Goal: Communication & Community: Share content

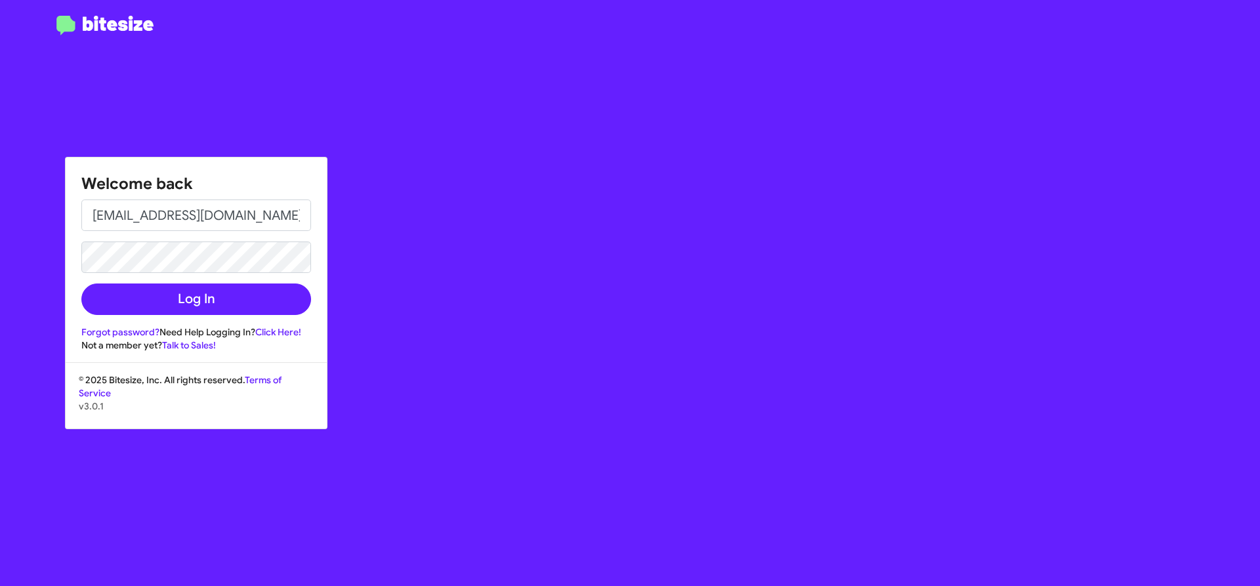
type input "[EMAIL_ADDRESS][DOMAIN_NAME]"
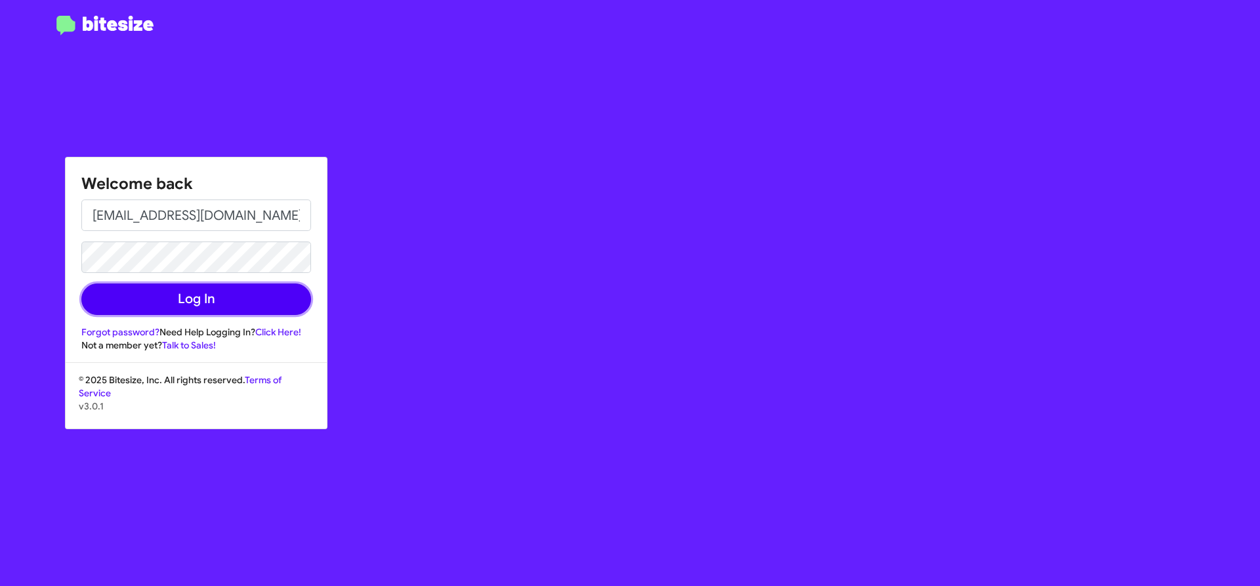
click at [272, 301] on button "Log In" at bounding box center [196, 300] width 230 height 32
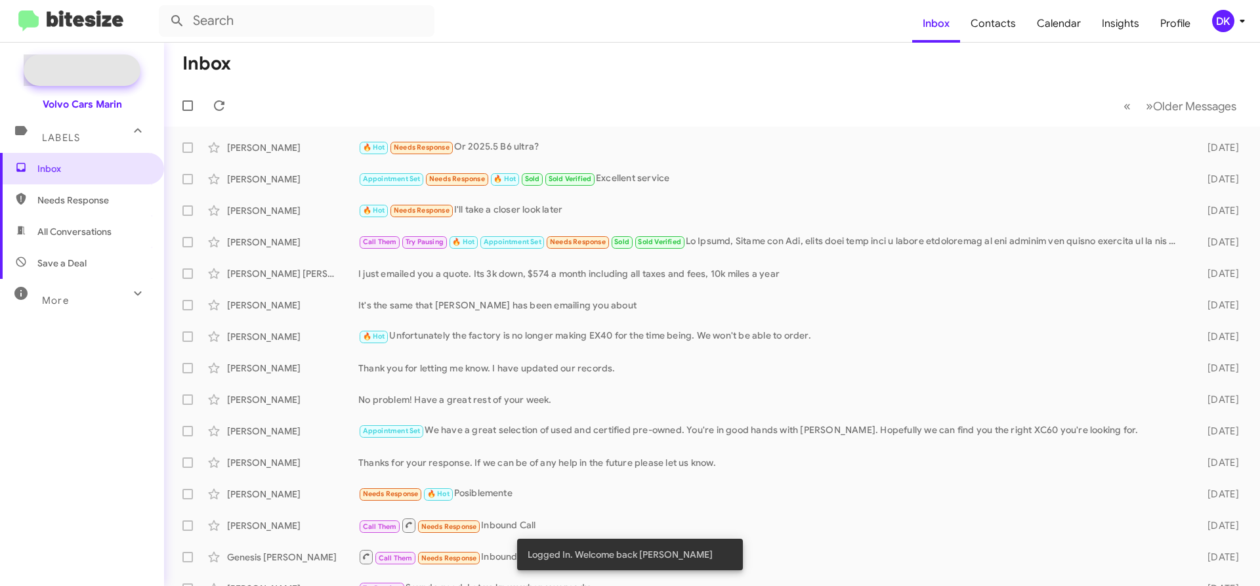
click at [62, 60] on span "New Campaign" at bounding box center [82, 70] width 117 height 32
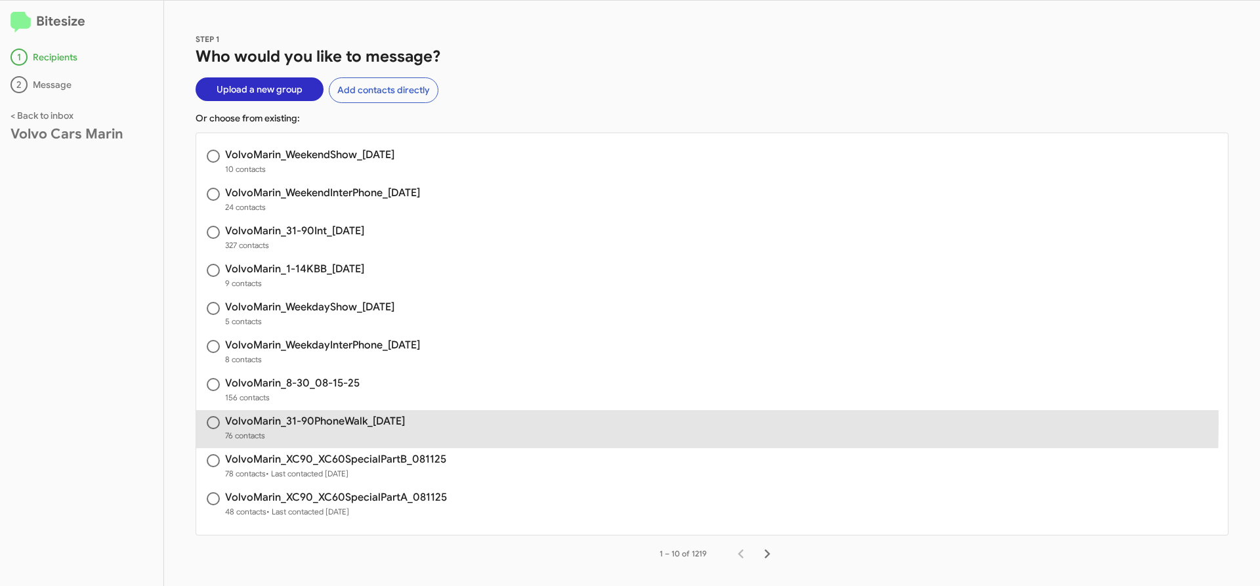
click at [319, 422] on h3 "VolvoMarin_31-90PhoneWalk_[DATE]" at bounding box center [315, 421] width 180 height 11
radio input "true"
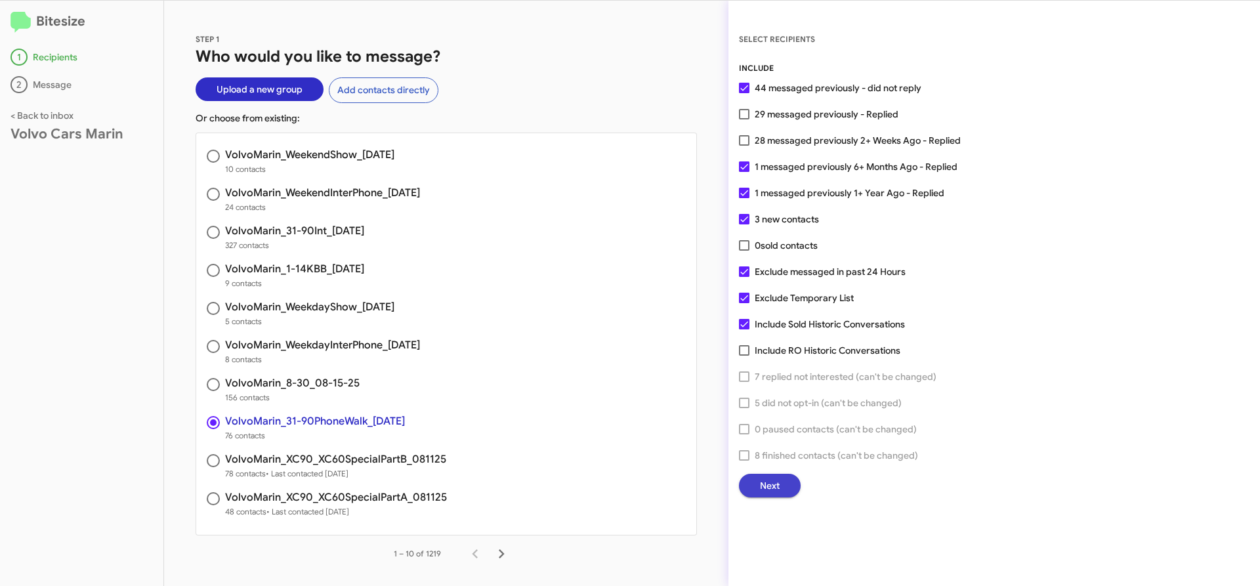
click at [782, 482] on button "Next" at bounding box center [770, 486] width 62 height 24
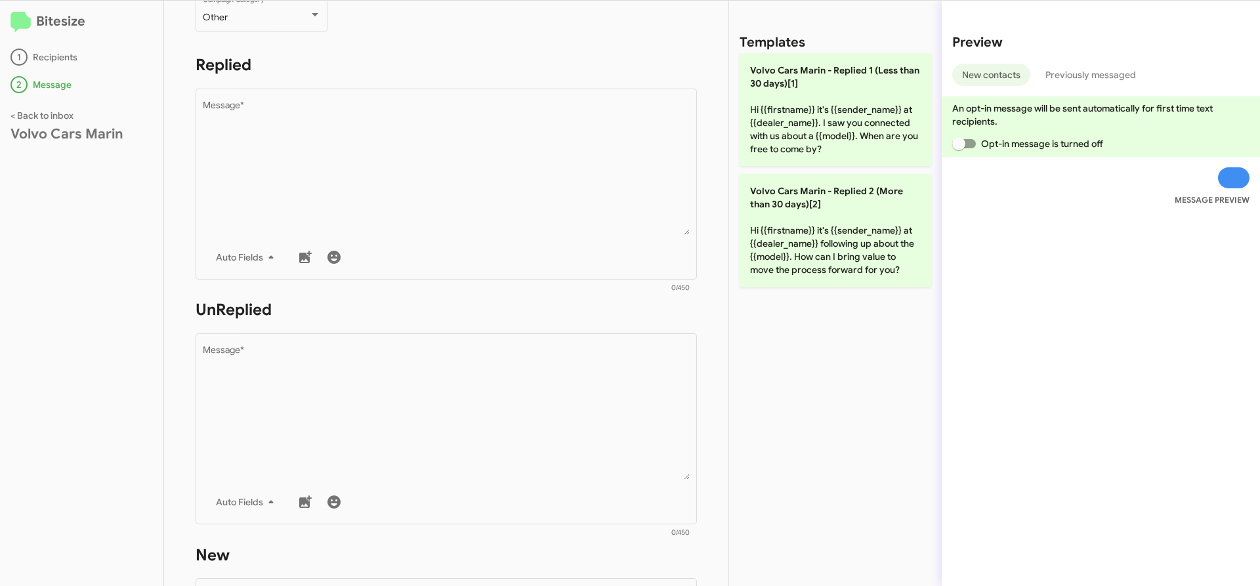
scroll to position [328, 0]
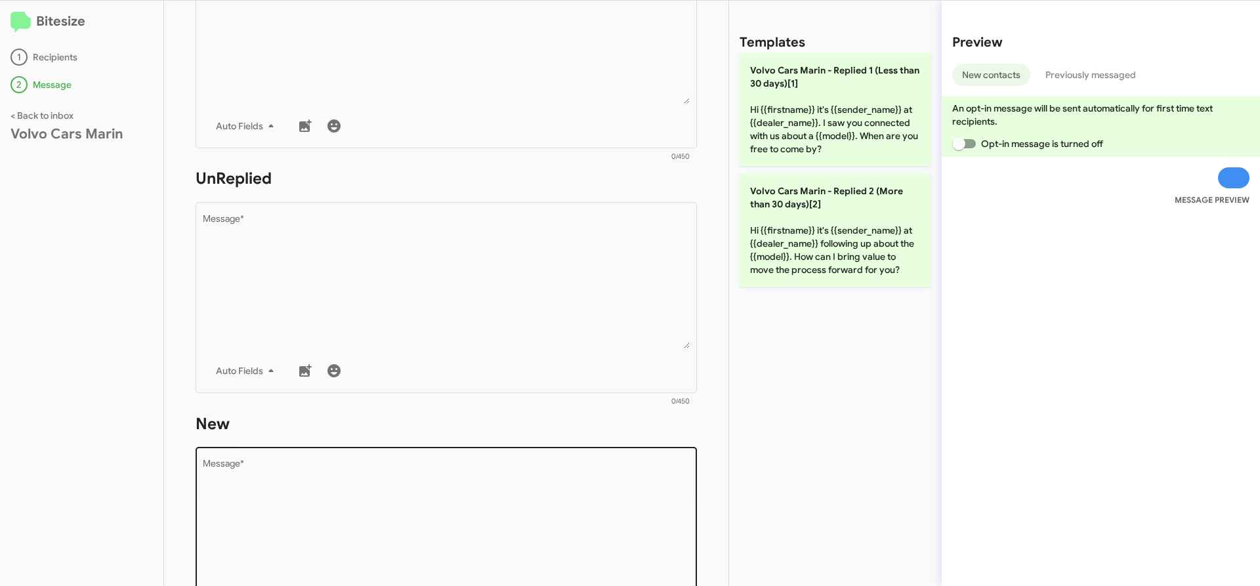
click at [408, 482] on textarea "Message *" at bounding box center [447, 527] width 488 height 134
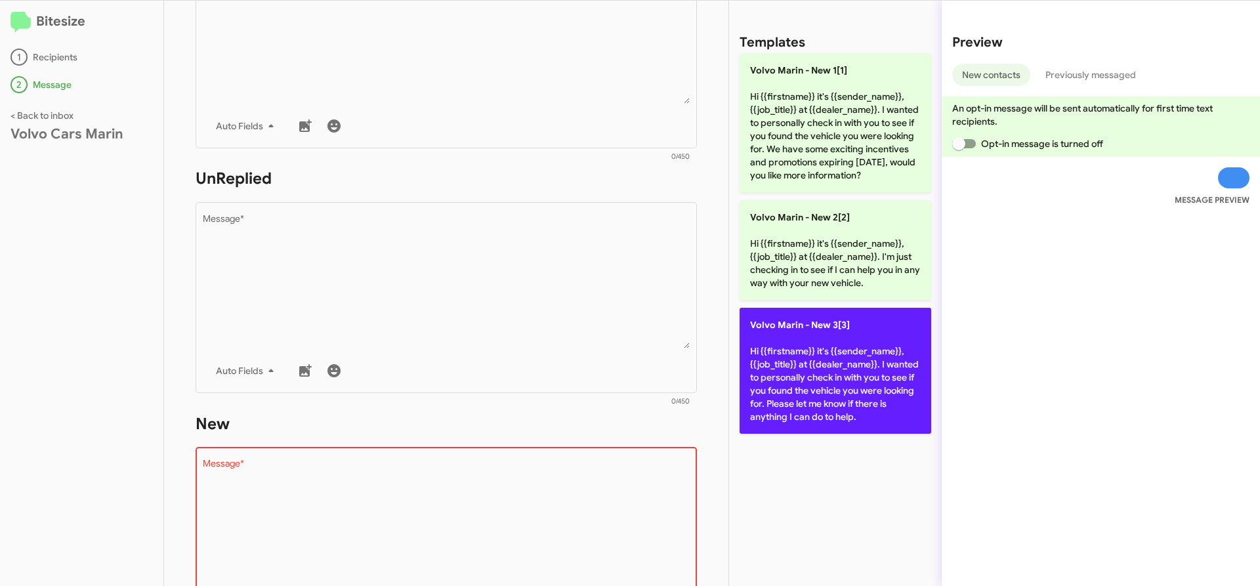
click at [877, 356] on p "Volvo [PERSON_NAME] - New 3[3] Hi {{firstname}} it's {{sender_name}}, {{job_tit…" at bounding box center [836, 371] width 192 height 126
type textarea "Hi {{firstname}} it's {{sender_name}}, {{job_title}} at {{dealer_name}}. I want…"
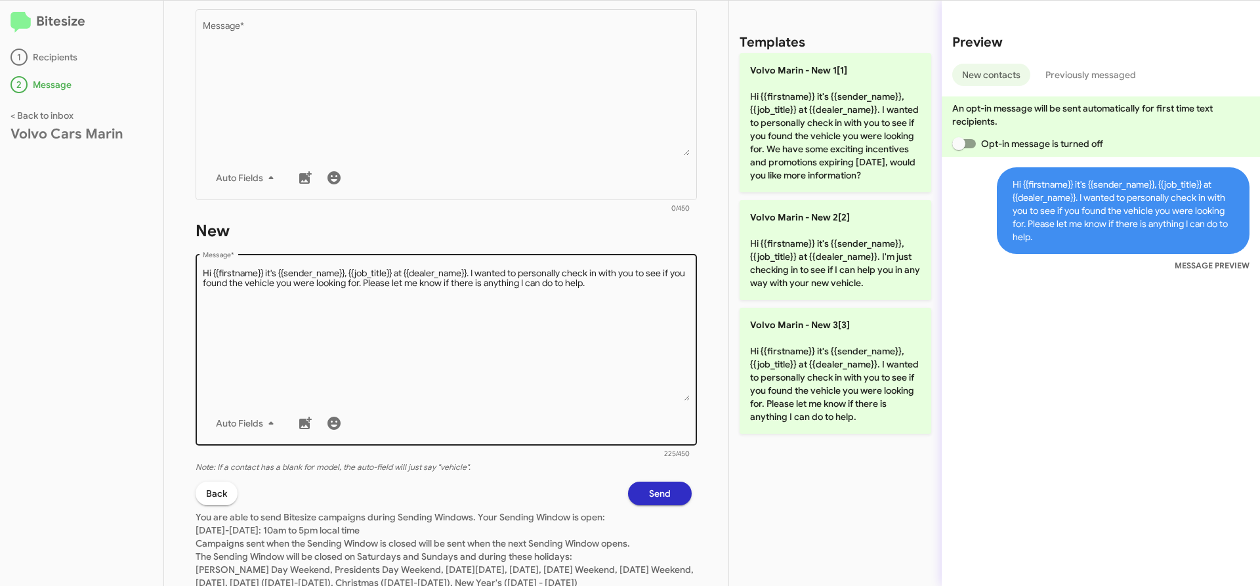
scroll to position [525, 0]
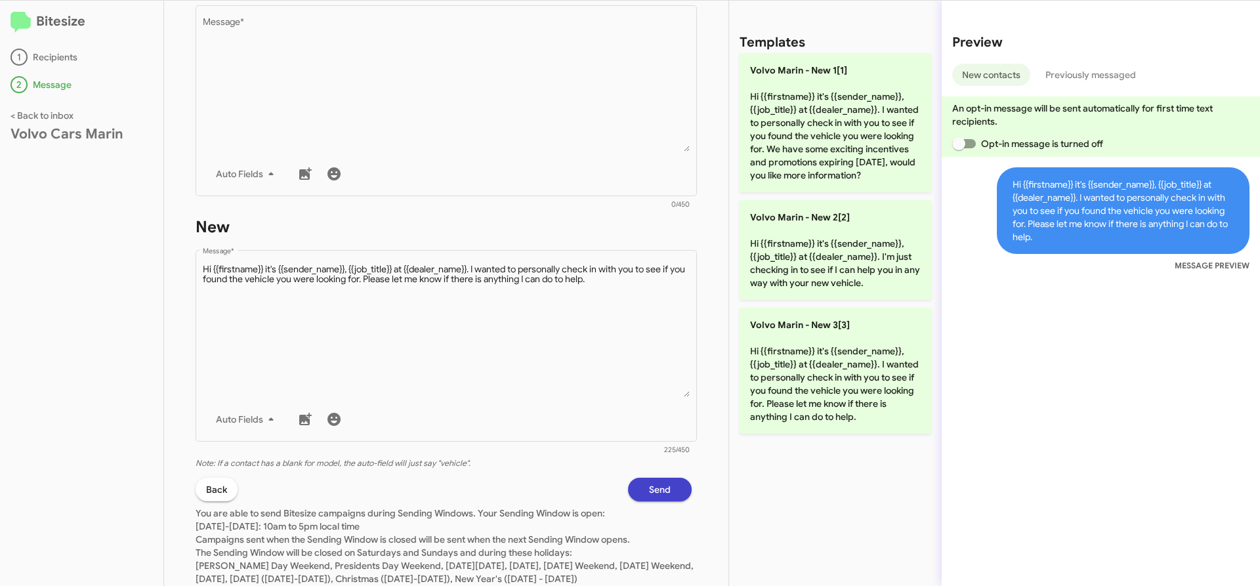
click at [651, 491] on span "Send" at bounding box center [660, 490] width 22 height 24
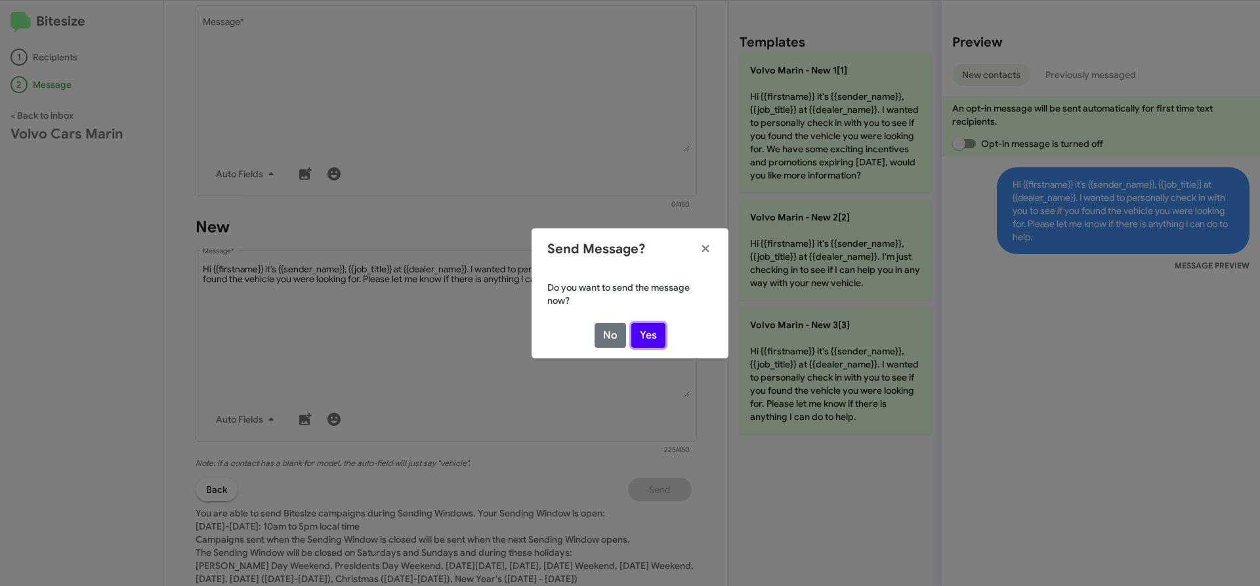
click at [650, 345] on button "Yes" at bounding box center [648, 335] width 34 height 25
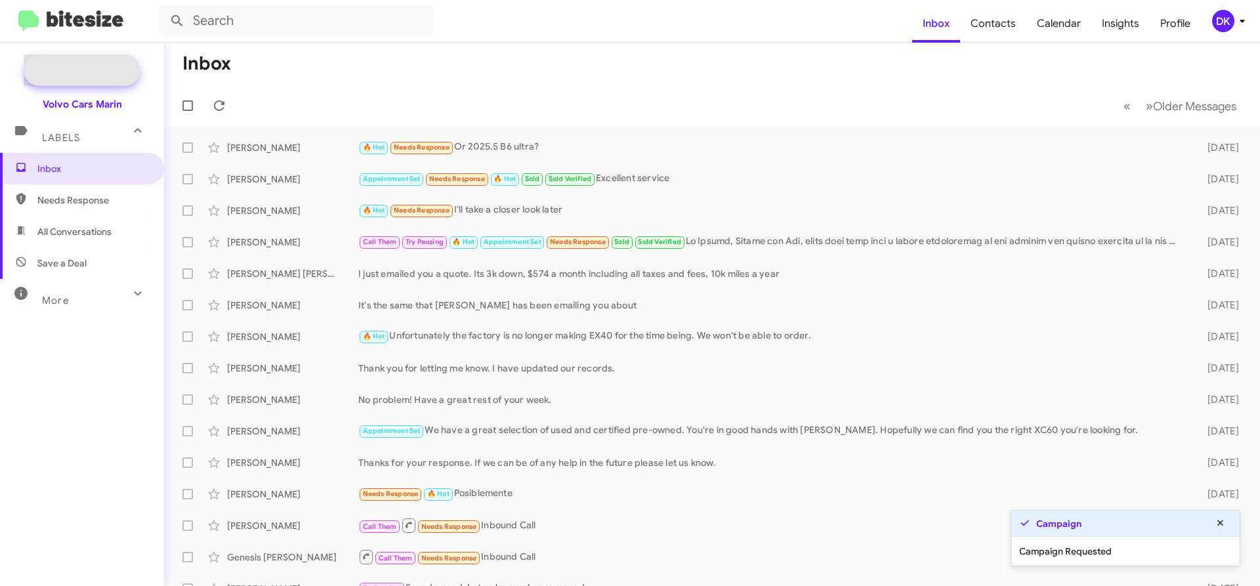
click at [89, 66] on span "New Campaign" at bounding box center [96, 70] width 67 height 13
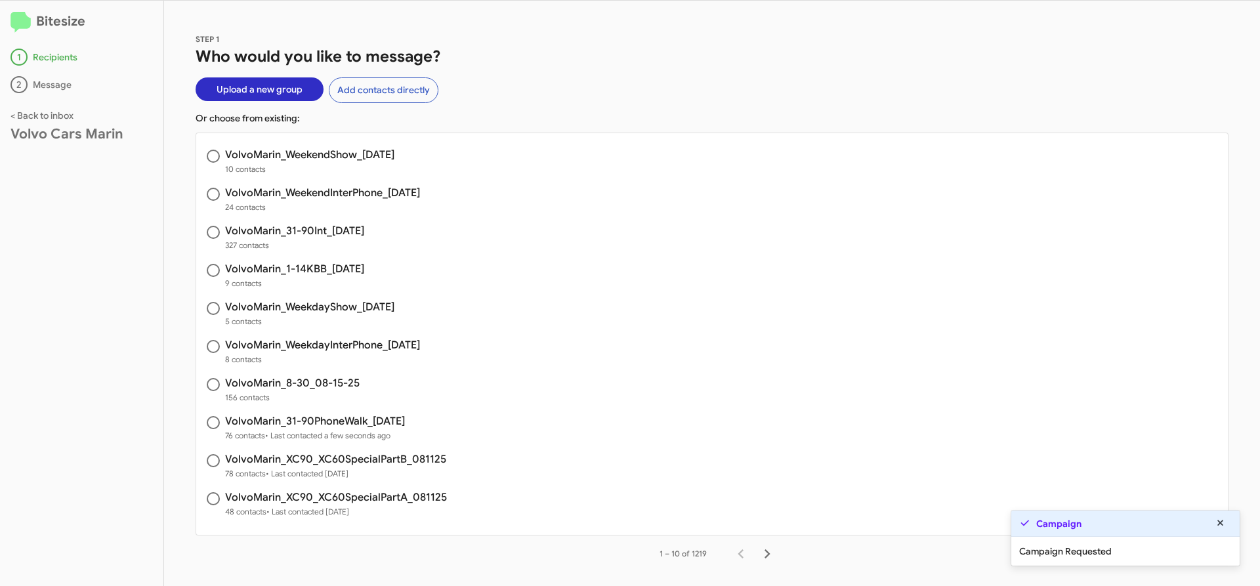
click at [322, 379] on h3 "VolvoMarin_8-30_08-15-25" at bounding box center [292, 383] width 135 height 11
radio input "true"
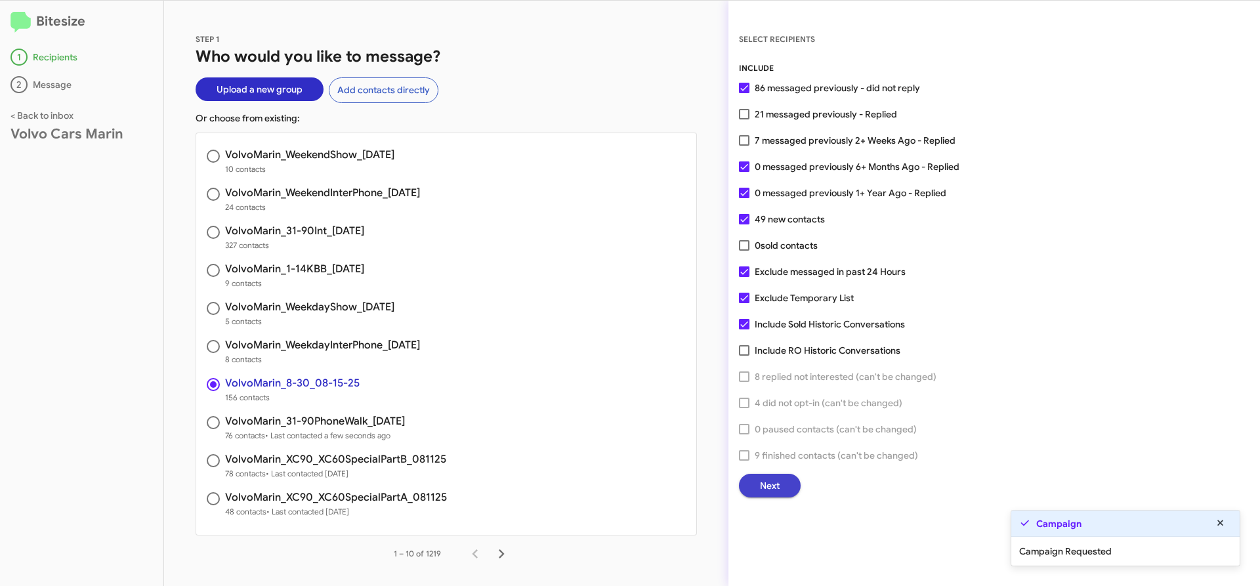
click at [771, 480] on span "Next" at bounding box center [770, 486] width 20 height 24
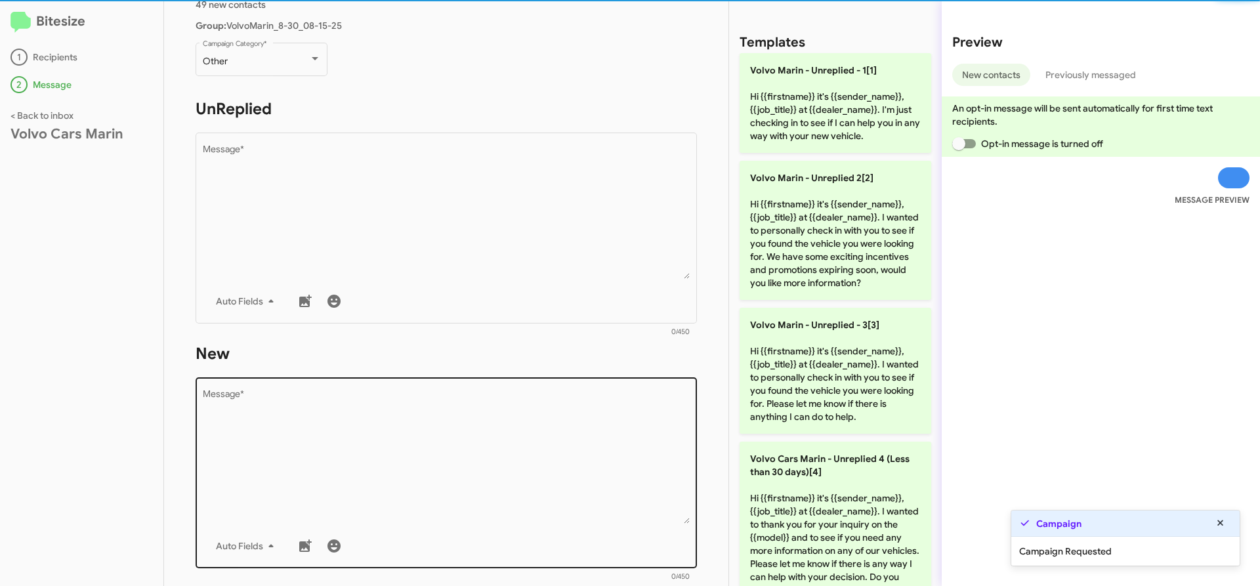
scroll to position [131, 0]
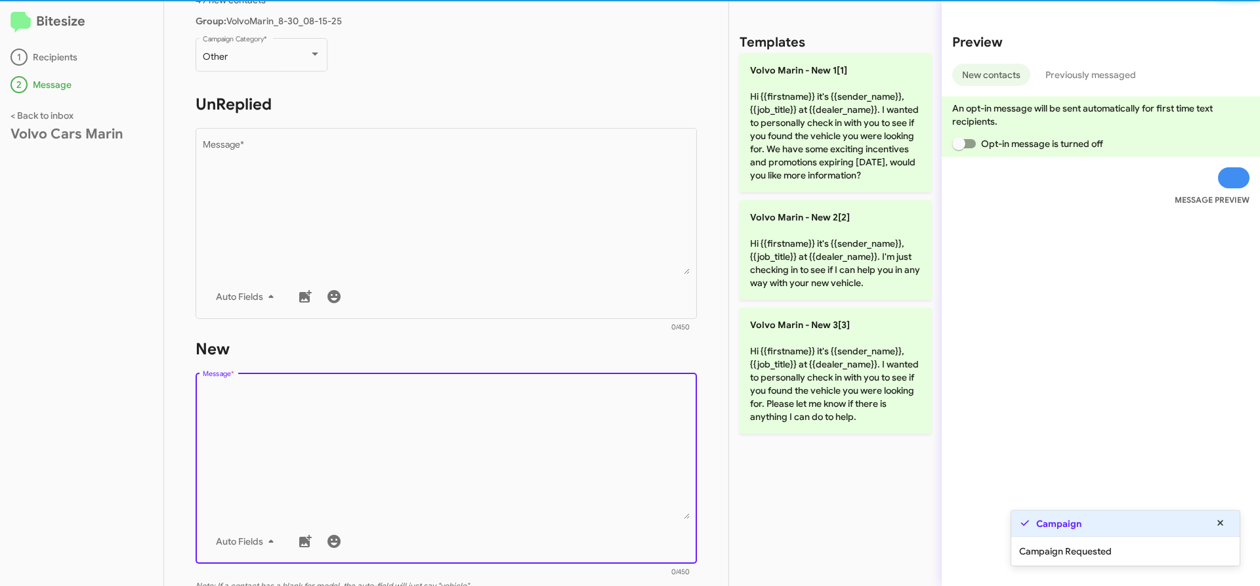
click at [460, 498] on textarea "Message *" at bounding box center [447, 452] width 488 height 134
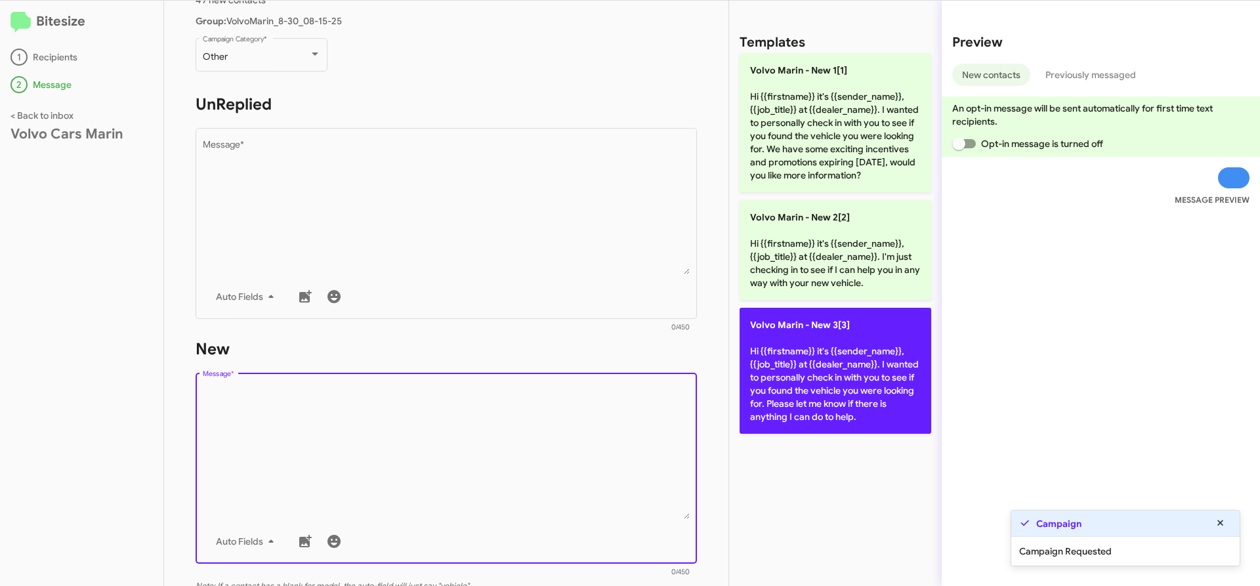
click at [835, 375] on p "Volvo [PERSON_NAME] - New 3[3] Hi {{firstname}} it's {{sender_name}}, {{job_tit…" at bounding box center [836, 371] width 192 height 126
type textarea "Hi {{firstname}} it's {{sender_name}}, {{job_title}} at {{dealer_name}}. I want…"
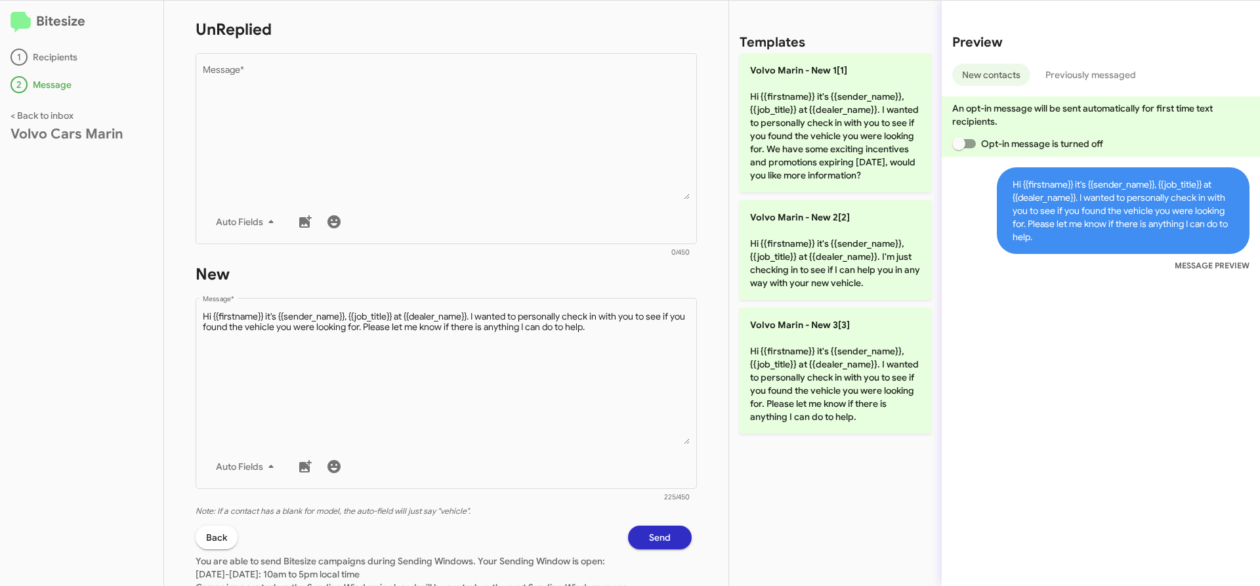
scroll to position [263, 0]
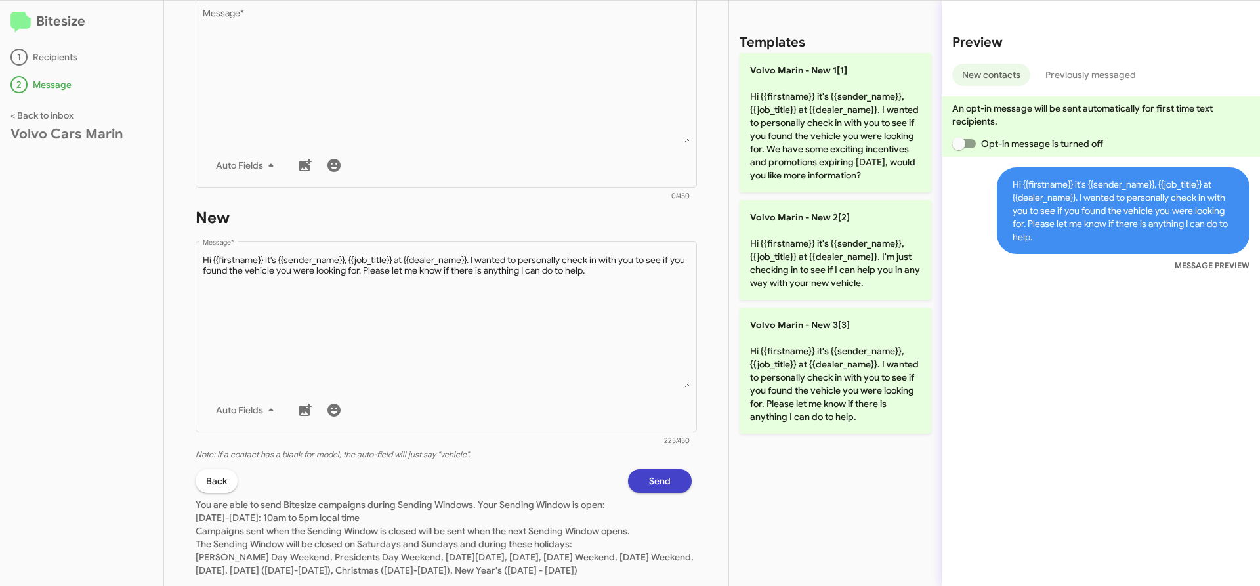
click at [628, 483] on button "Send" at bounding box center [660, 481] width 64 height 24
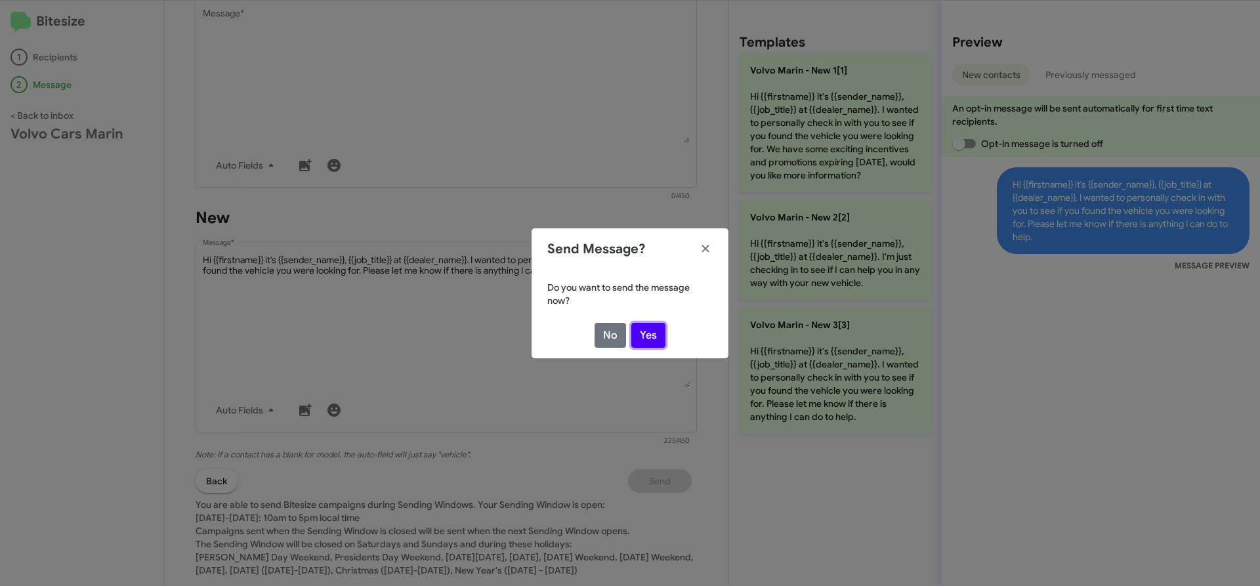
click at [650, 329] on button "Yes" at bounding box center [648, 335] width 34 height 25
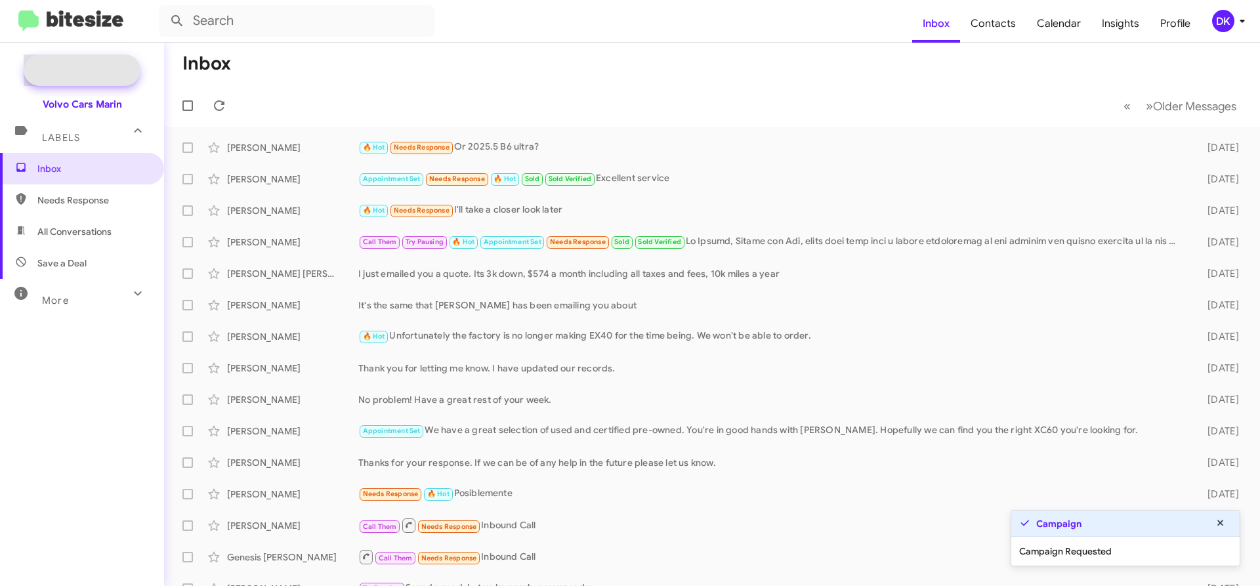
click at [83, 66] on span "New Campaign" at bounding box center [96, 70] width 67 height 13
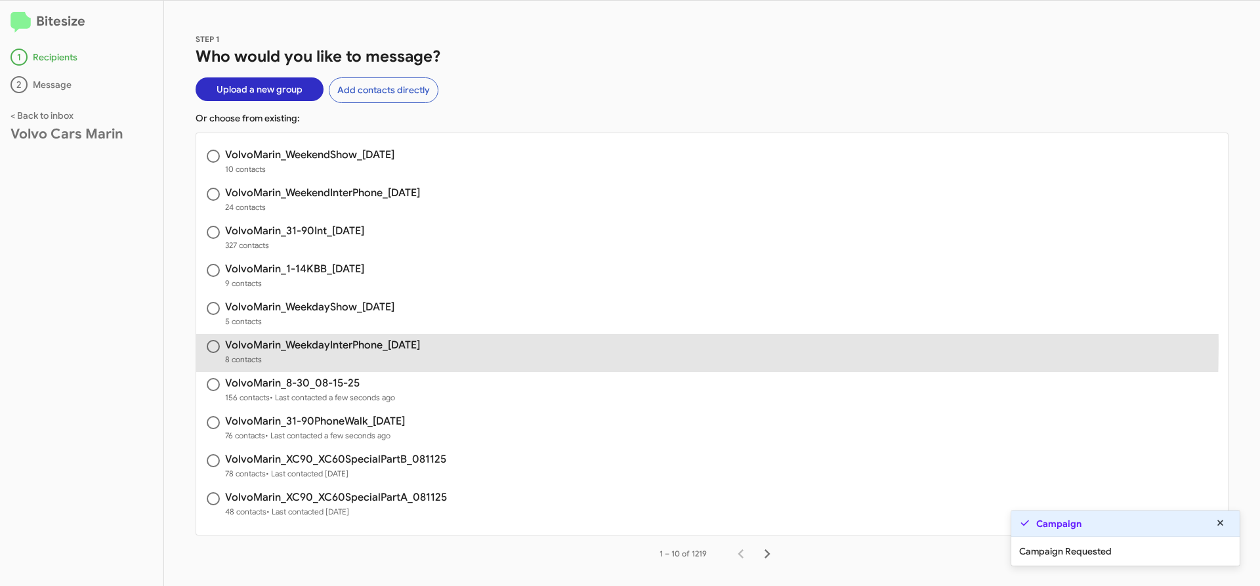
click at [292, 345] on h3 "VolvoMarin_WeekdayInterPhone_[DATE]" at bounding box center [322, 345] width 195 height 11
radio input "true"
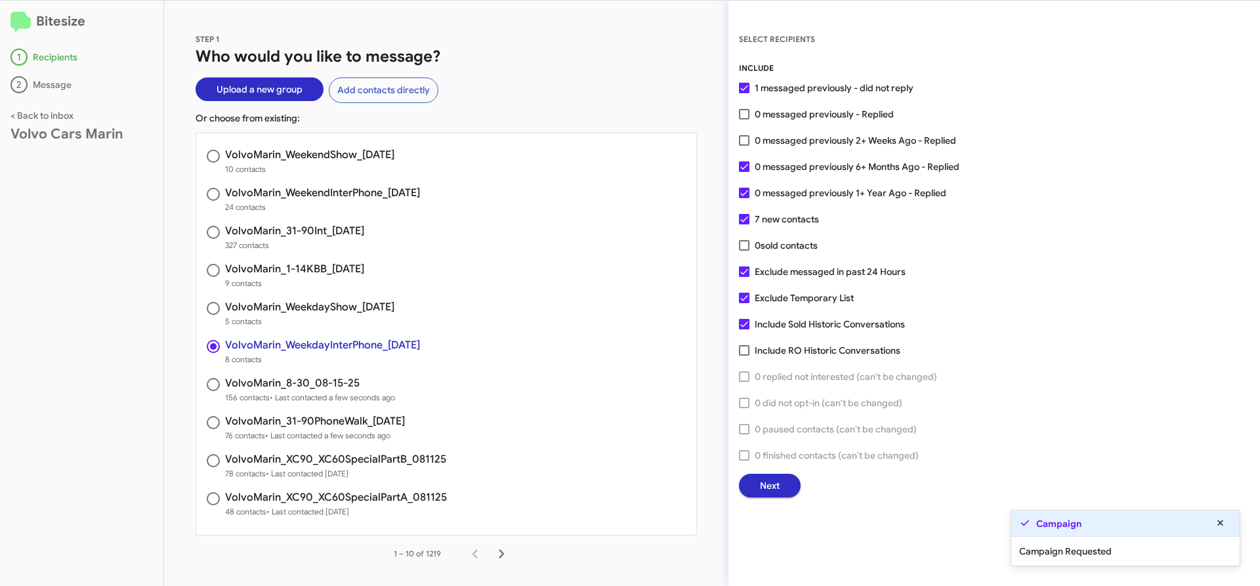
click at [784, 484] on button "Next" at bounding box center [770, 486] width 62 height 24
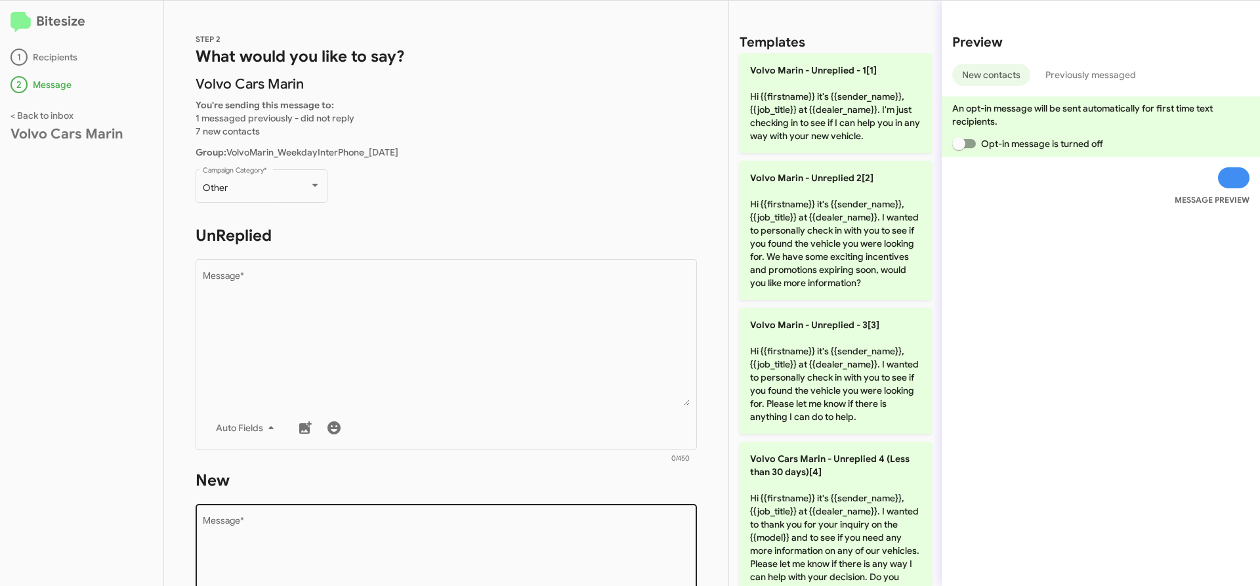
click at [414, 531] on textarea "Message *" at bounding box center [447, 583] width 488 height 134
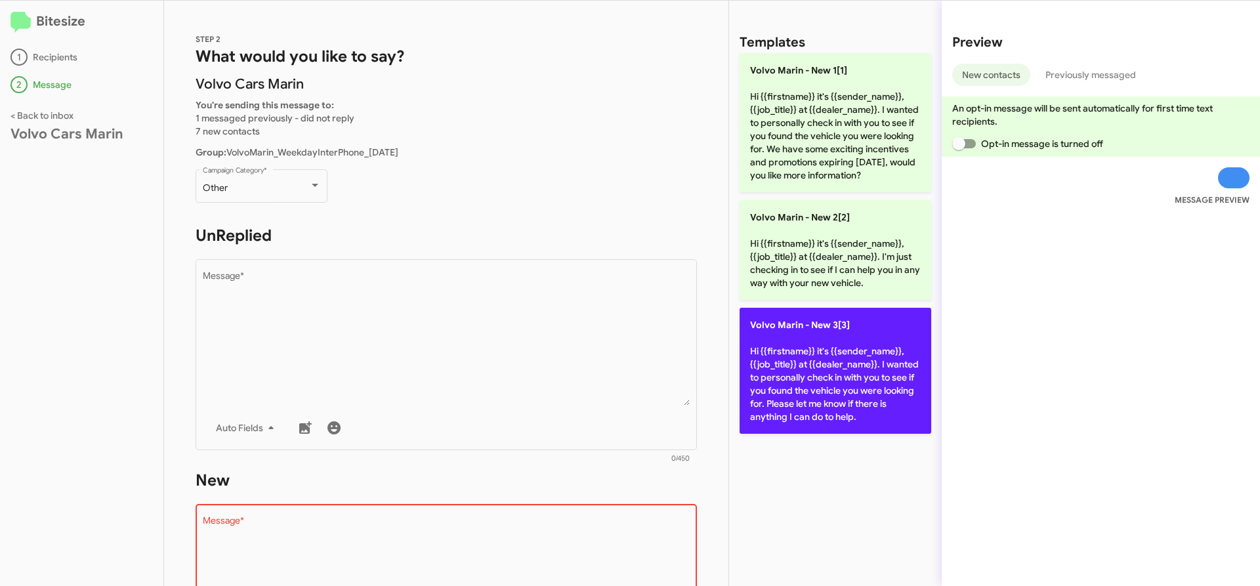
click at [791, 373] on p "Volvo [PERSON_NAME] - New 3[3] Hi {{firstname}} it's {{sender_name}}, {{job_tit…" at bounding box center [836, 371] width 192 height 126
type textarea "Hi {{firstname}} it's {{sender_name}}, {{job_title}} at {{dealer_name}}. I want…"
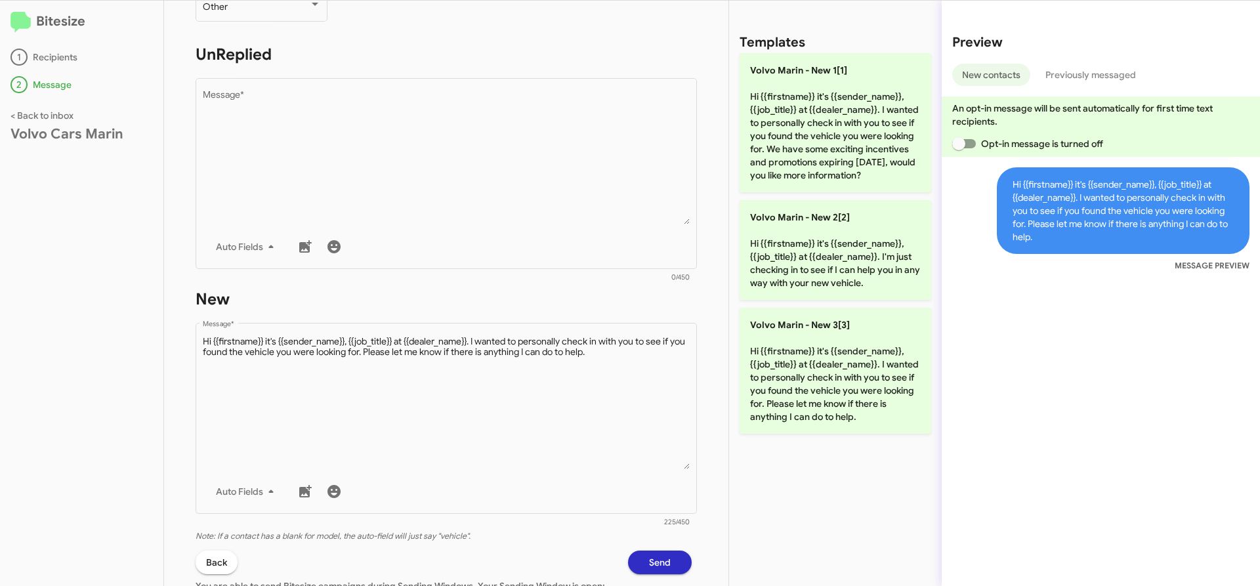
scroll to position [263, 0]
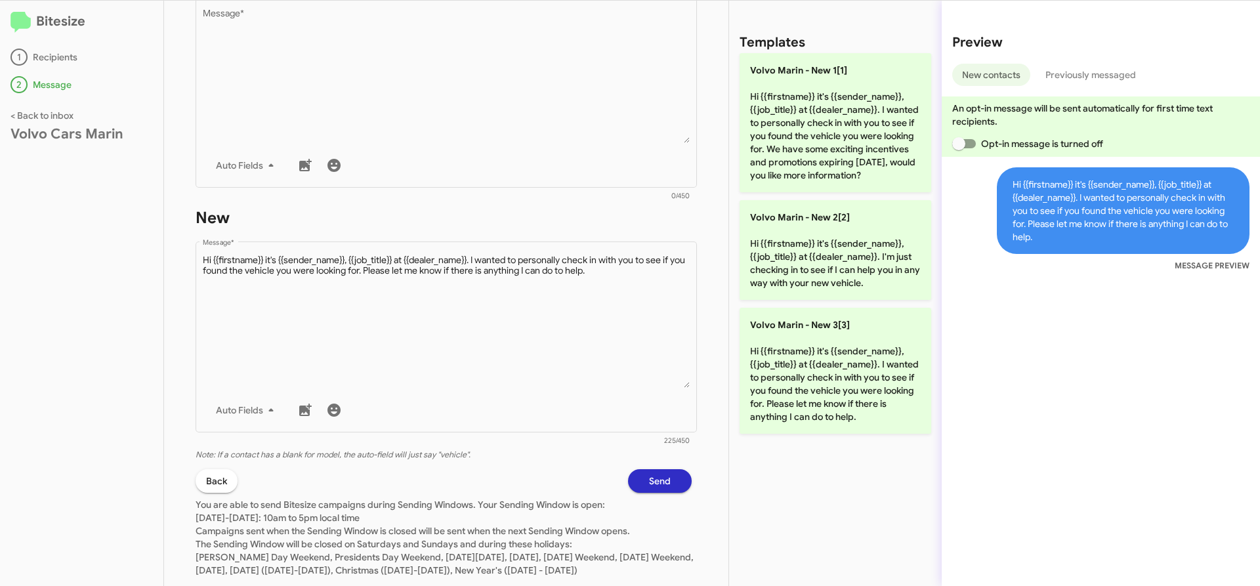
click at [650, 476] on span "Send" at bounding box center [660, 481] width 22 height 24
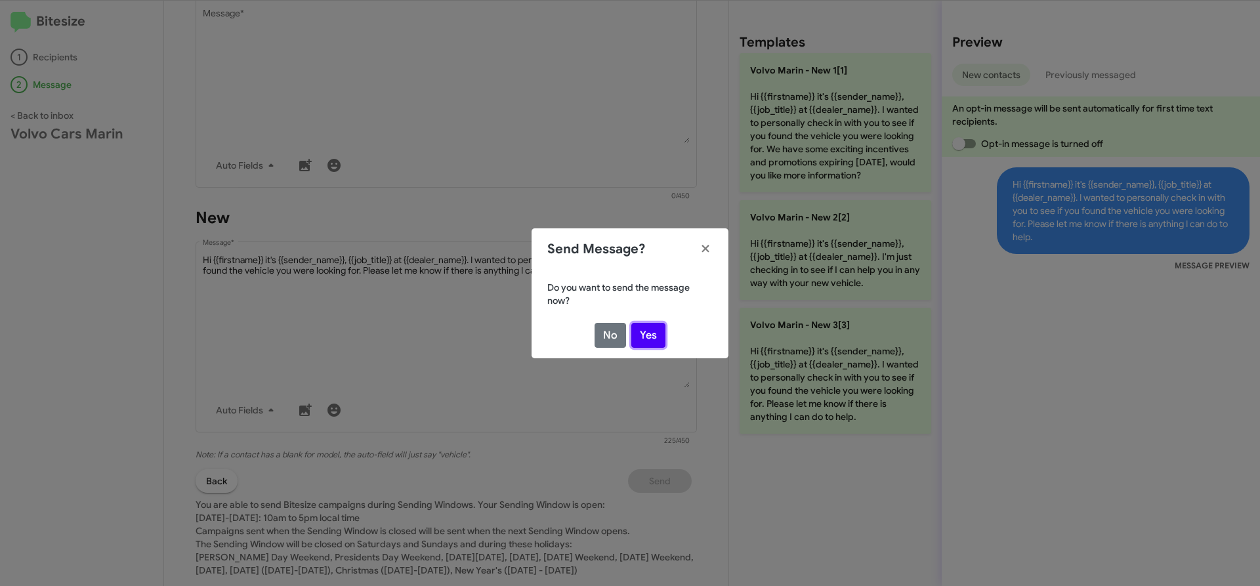
click at [658, 334] on button "Yes" at bounding box center [648, 335] width 34 height 25
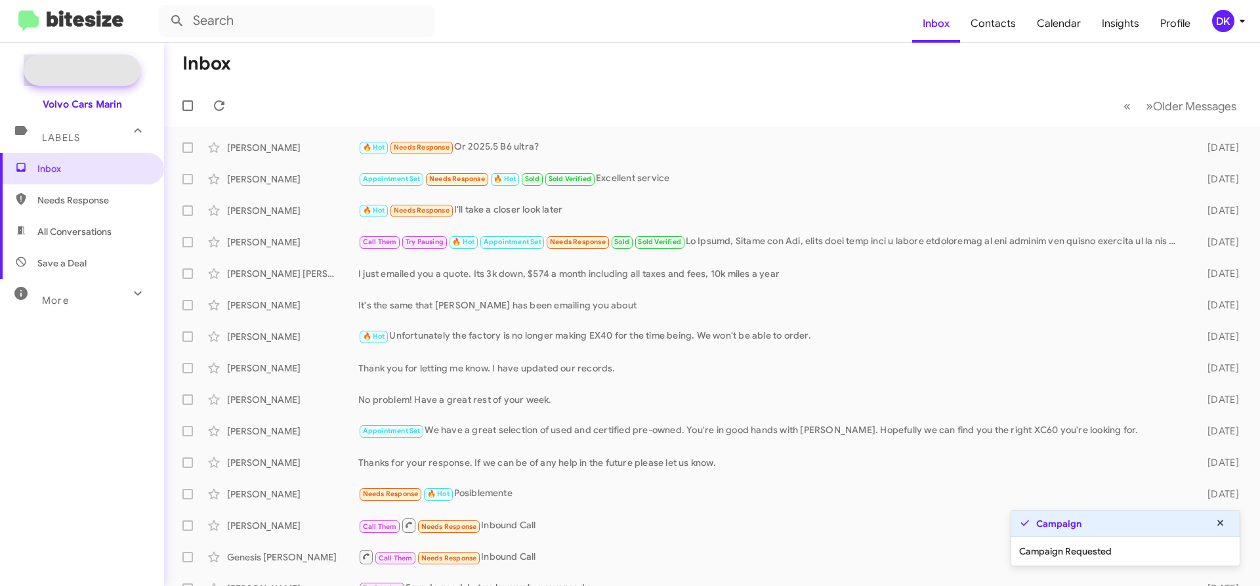
click at [64, 73] on span "New Campaign" at bounding box center [96, 70] width 67 height 13
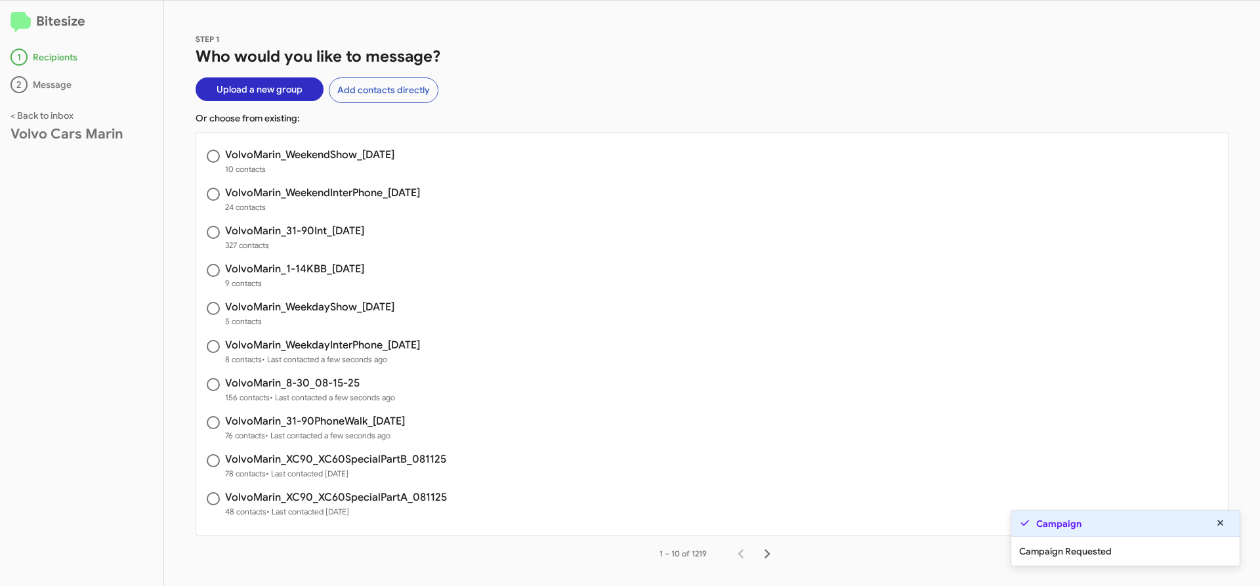
click at [301, 308] on h3 "VolvoMarin_WeekdayShow_[DATE]" at bounding box center [309, 307] width 169 height 11
radio input "true"
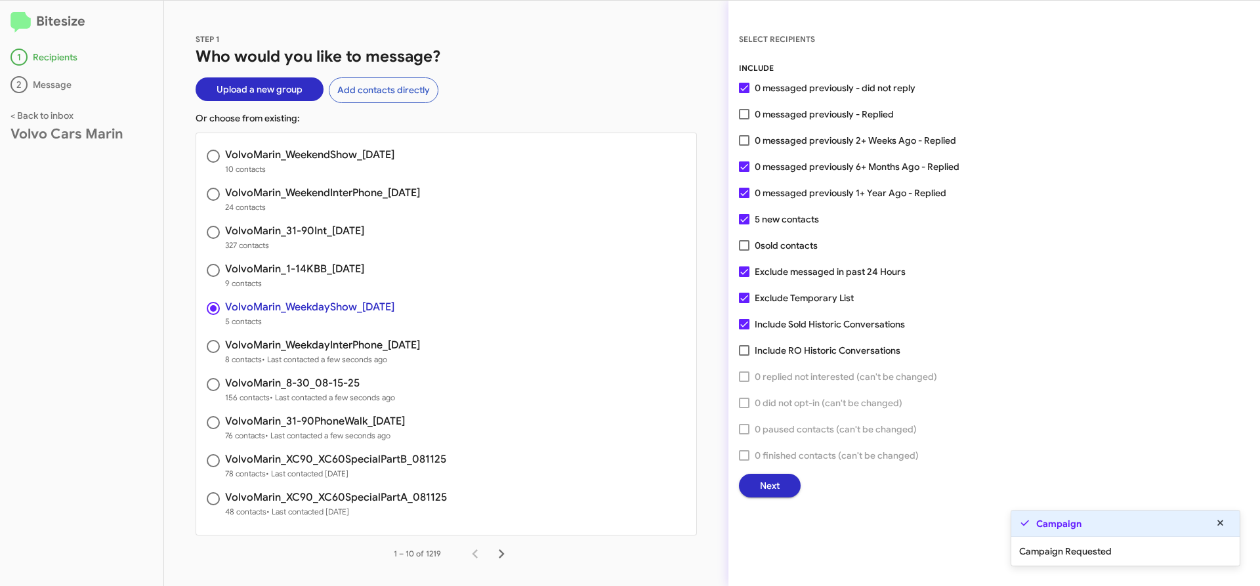
click at [773, 479] on span "Next" at bounding box center [770, 486] width 20 height 24
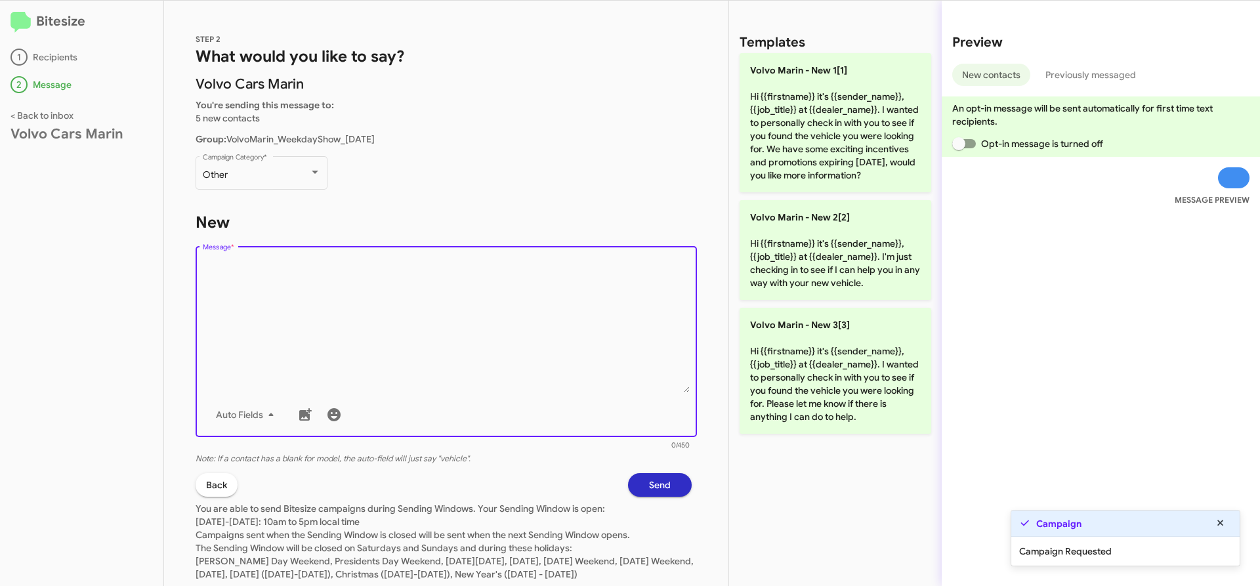
click at [432, 312] on textarea "Message *" at bounding box center [447, 326] width 488 height 134
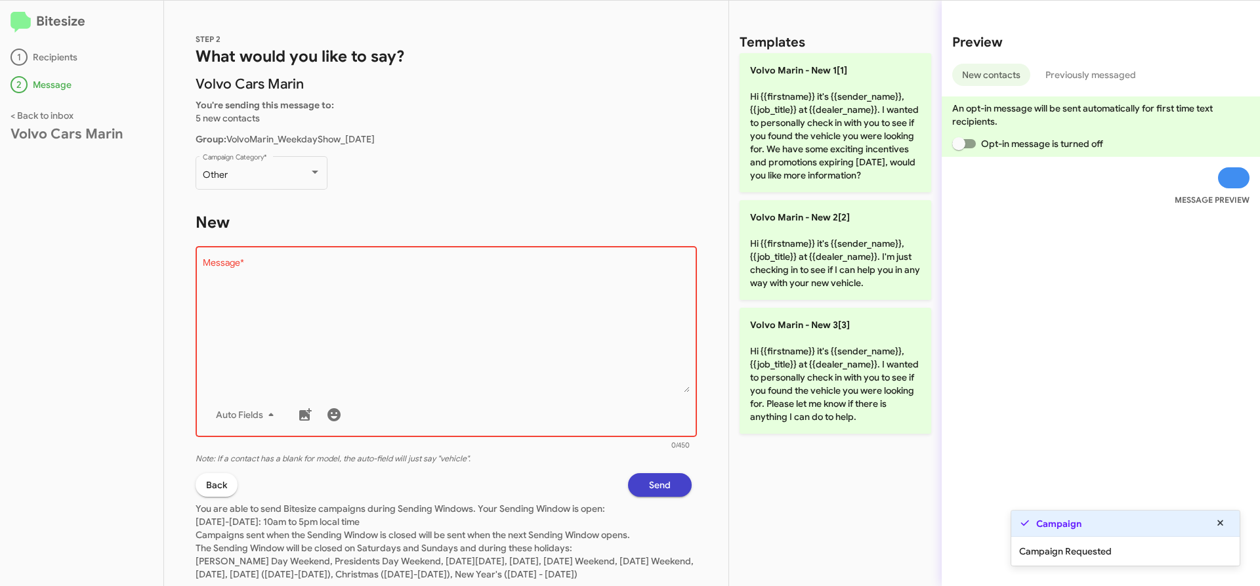
click at [655, 491] on span "Send" at bounding box center [660, 485] width 22 height 24
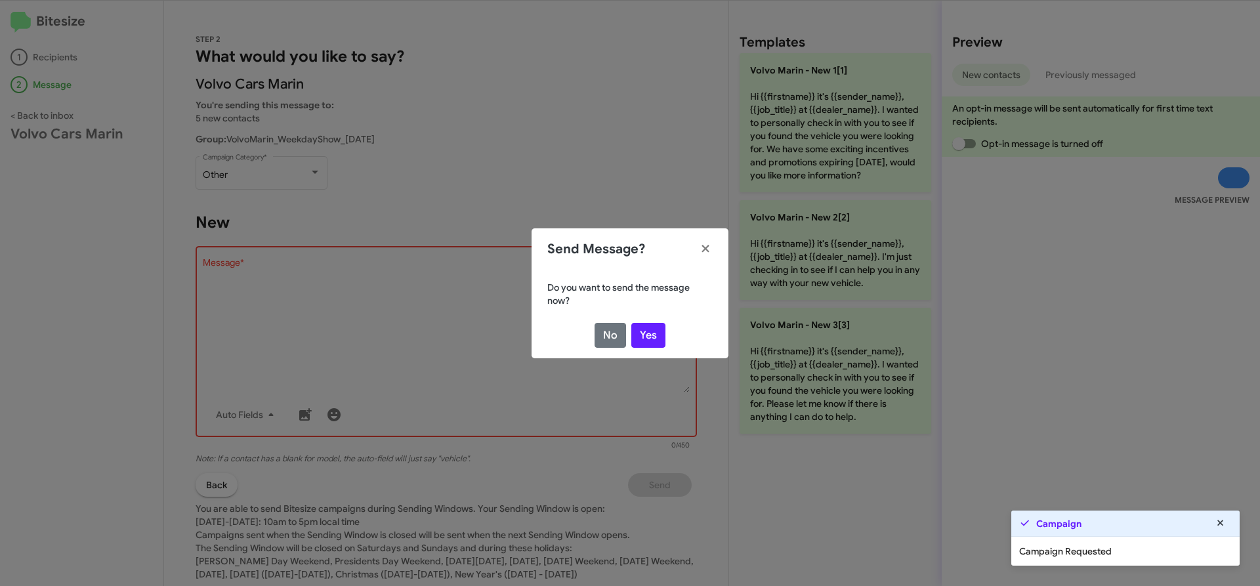
click at [291, 330] on modal-container "Send Message? Do you want to send the message now? No Yes" at bounding box center [630, 293] width 1260 height 586
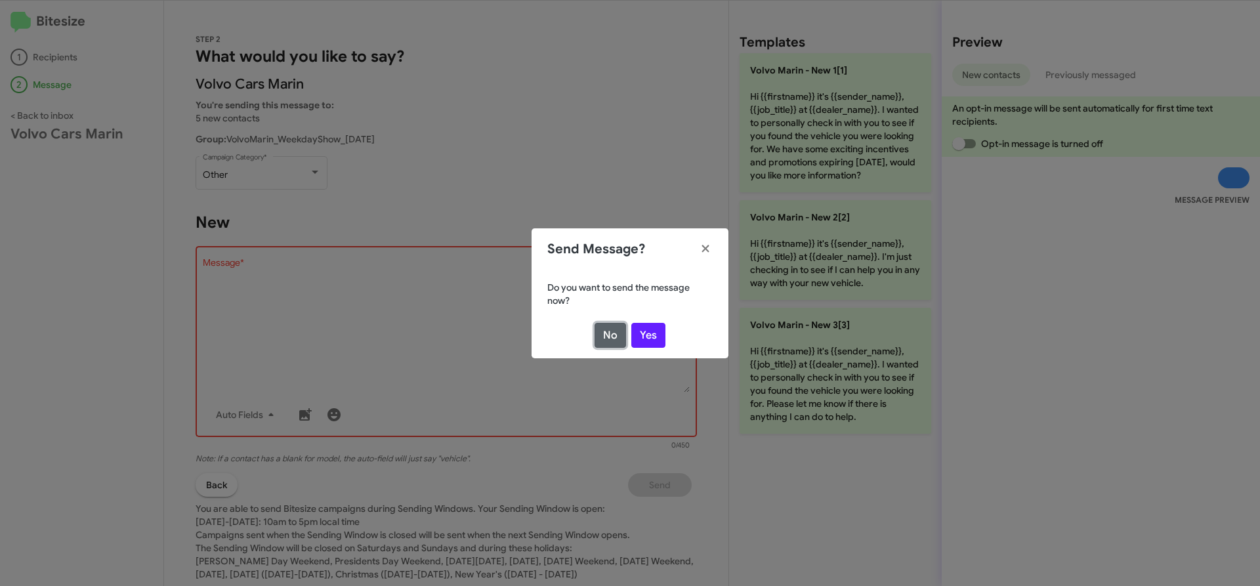
click at [608, 333] on button "No" at bounding box center [611, 335] width 32 height 25
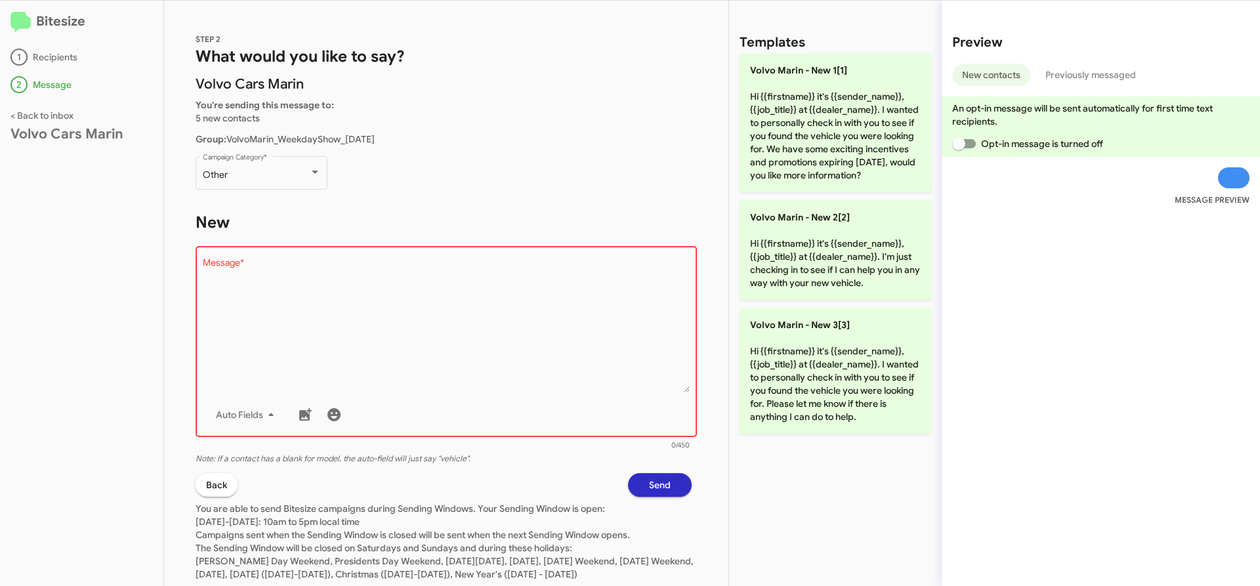
click at [405, 332] on textarea "Message *" at bounding box center [447, 326] width 488 height 134
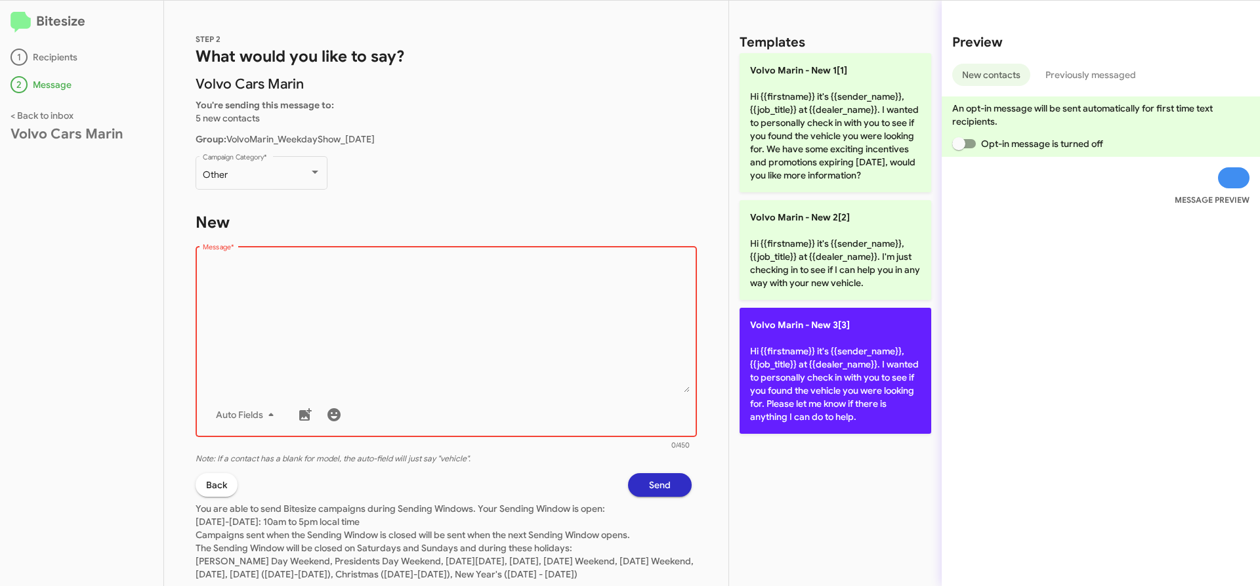
click at [902, 382] on p "Volvo [PERSON_NAME] - New 3[3] Hi {{firstname}} it's {{sender_name}}, {{job_tit…" at bounding box center [836, 371] width 192 height 126
type textarea "Hi {{firstname}} it's {{sender_name}}, {{job_title}} at {{dealer_name}}. I want…"
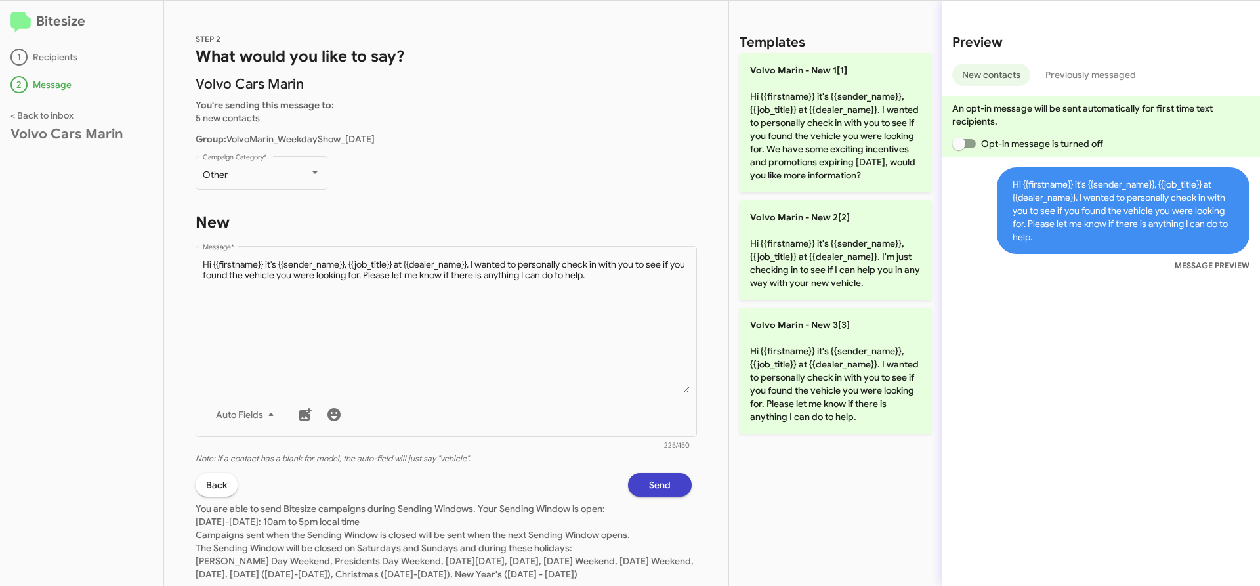
click at [654, 481] on span "Send" at bounding box center [660, 485] width 22 height 24
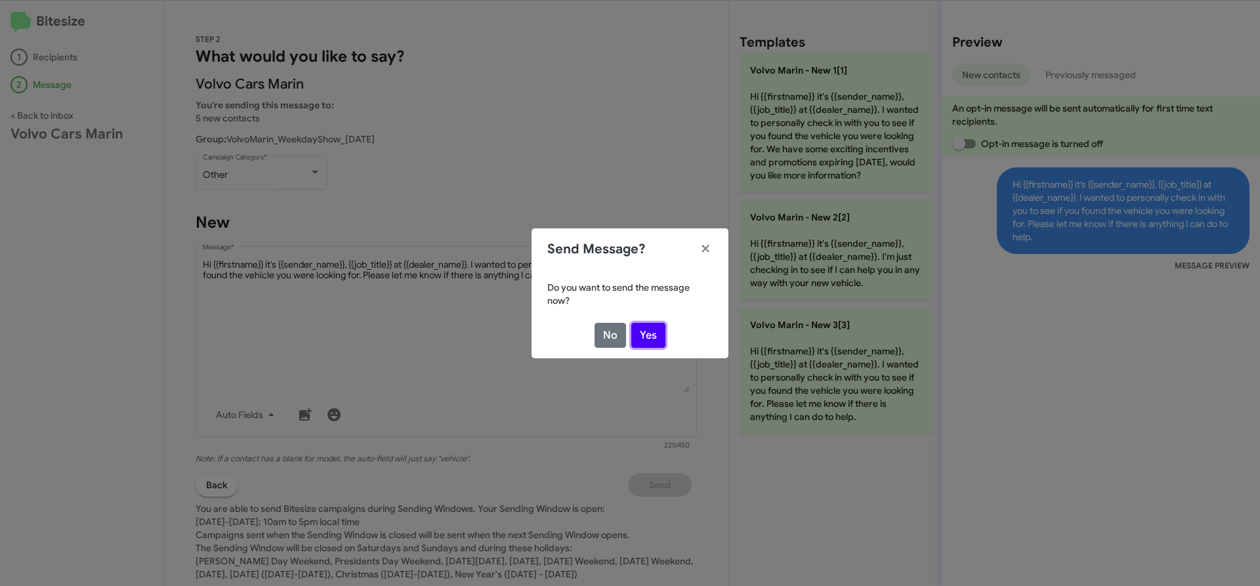
click at [646, 327] on button "Yes" at bounding box center [648, 335] width 34 height 25
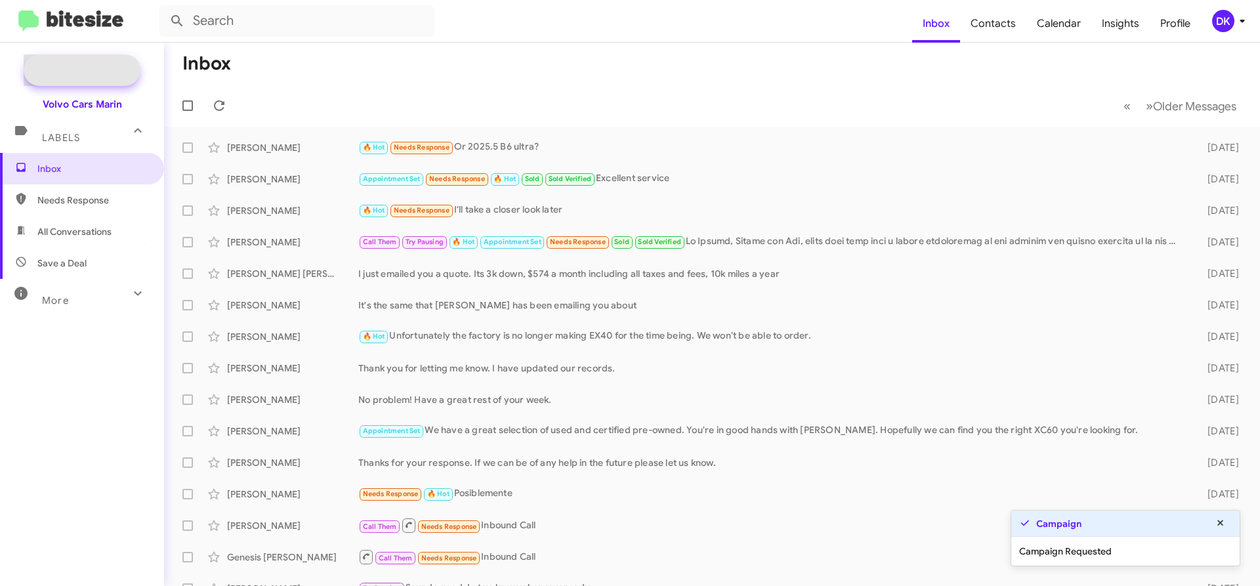
click at [85, 69] on span "New Campaign" at bounding box center [96, 70] width 67 height 13
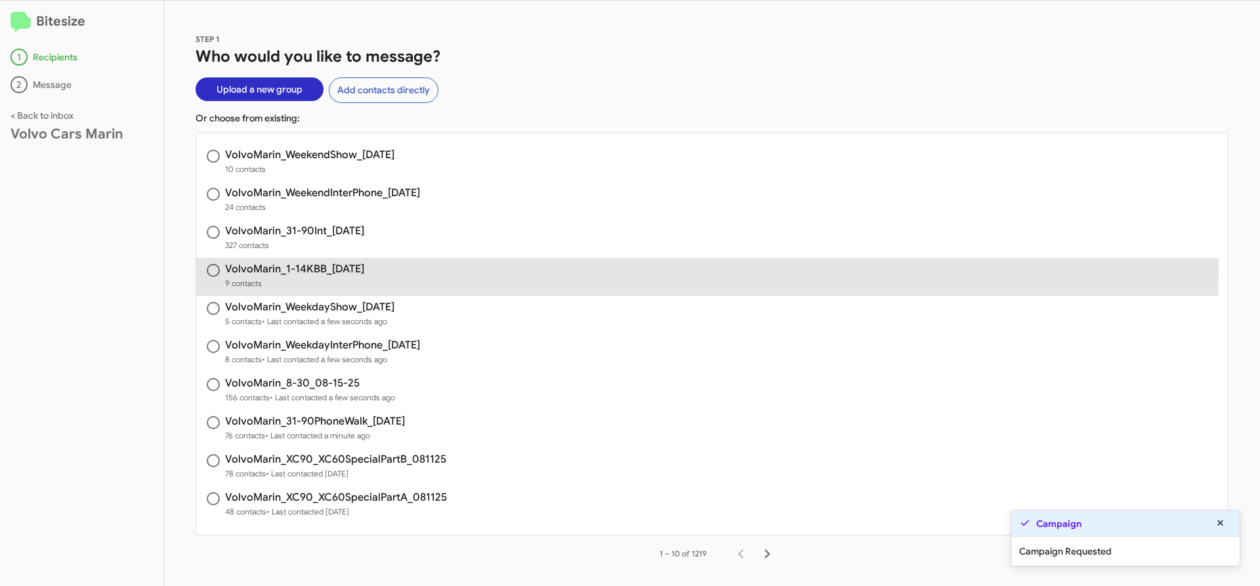
click at [340, 268] on h3 "VolvoMarin_1-14KBB_[DATE]" at bounding box center [294, 269] width 139 height 11
radio input "true"
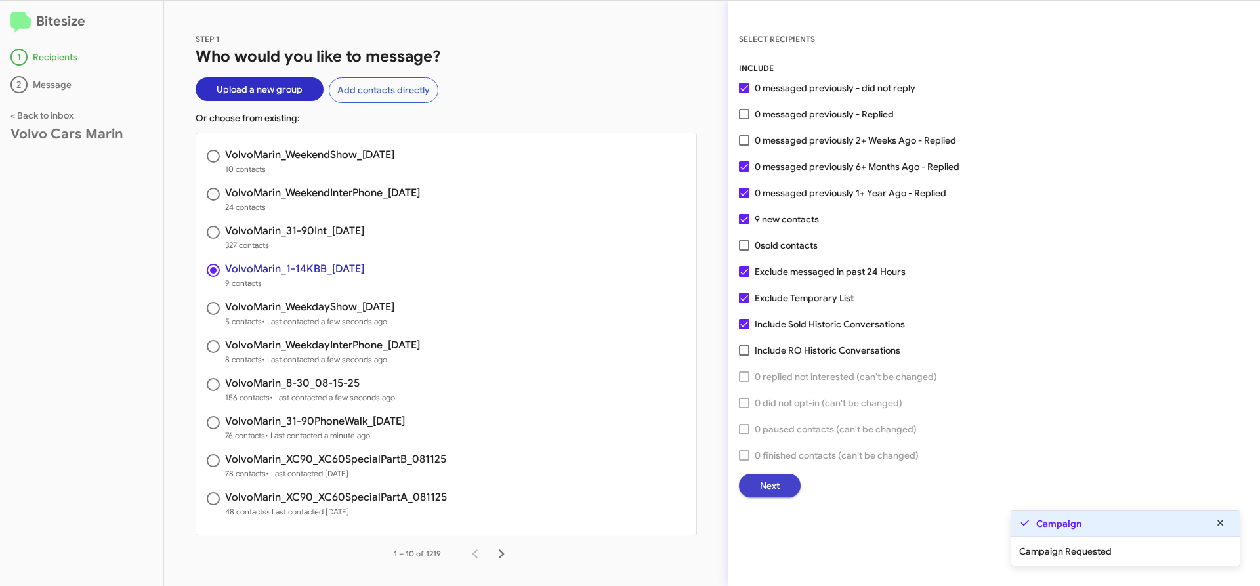
click at [786, 480] on button "Next" at bounding box center [770, 486] width 62 height 24
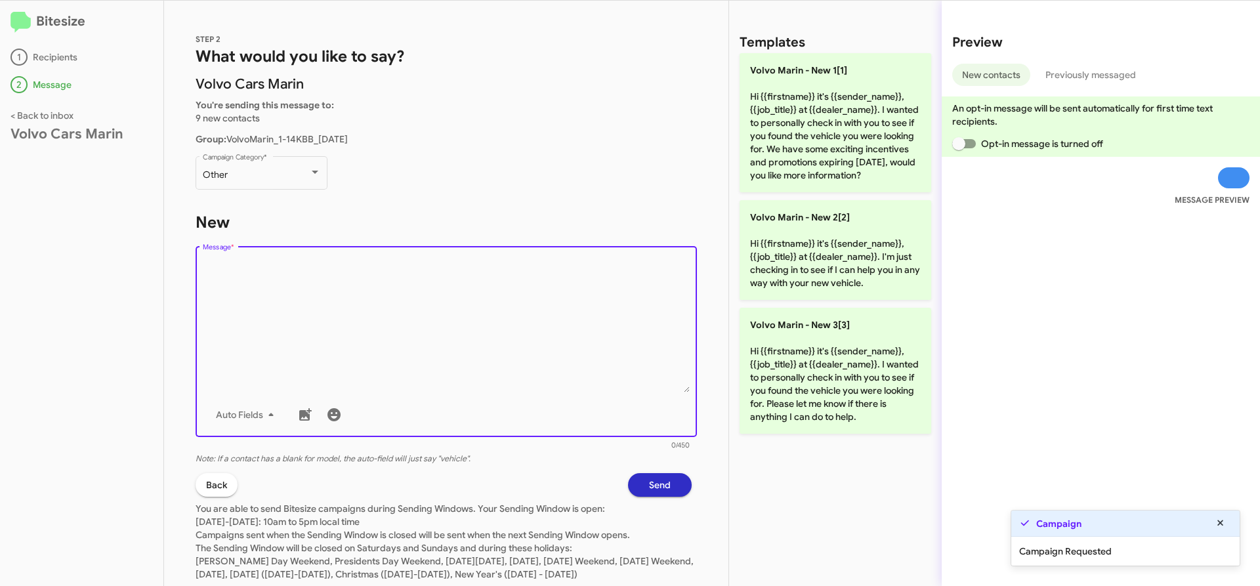
click at [494, 346] on textarea "Message *" at bounding box center [447, 326] width 488 height 134
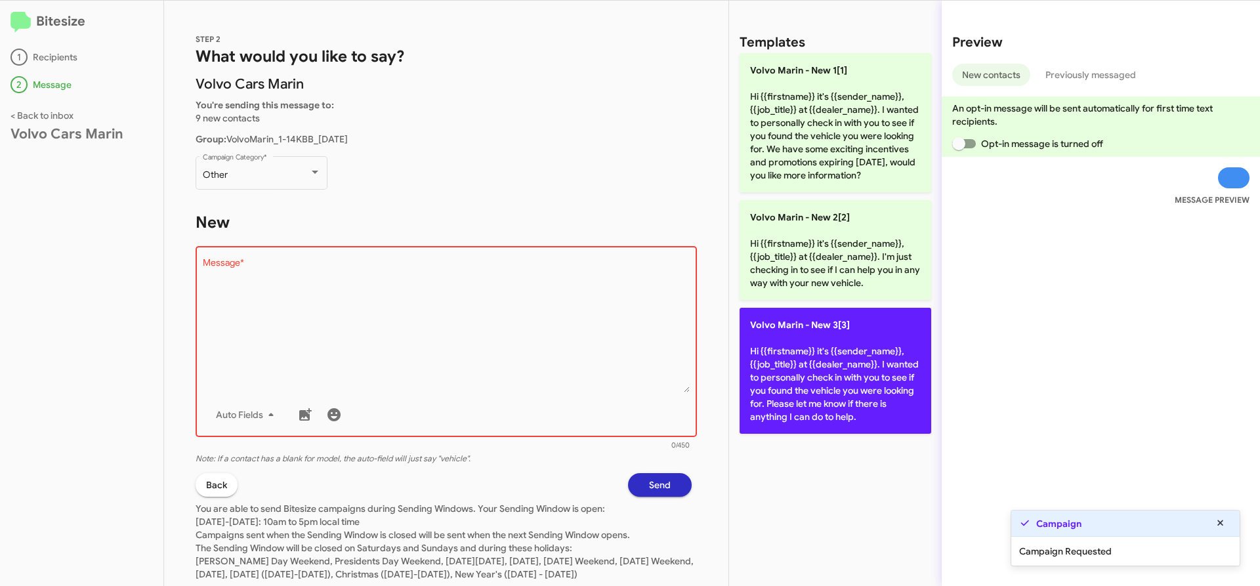
click at [867, 383] on p "Volvo [PERSON_NAME] - New 3[3] Hi {{firstname}} it's {{sender_name}}, {{job_tit…" at bounding box center [836, 371] width 192 height 126
type textarea "Hi {{firstname}} it's {{sender_name}}, {{job_title}} at {{dealer_name}}. I want…"
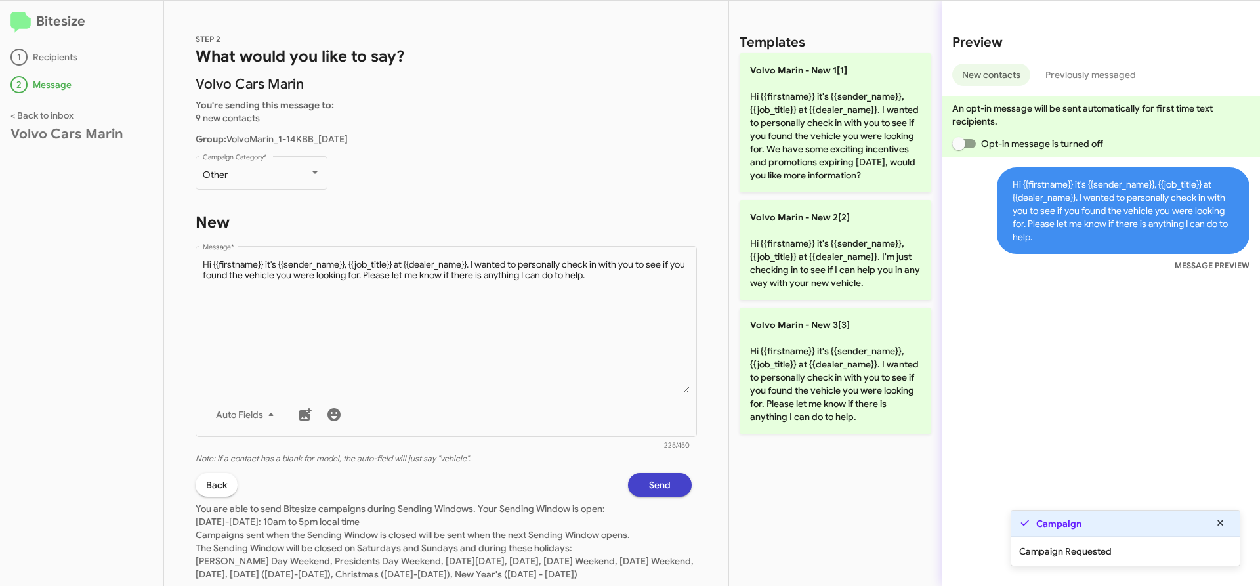
click at [663, 485] on button "Send" at bounding box center [660, 485] width 64 height 24
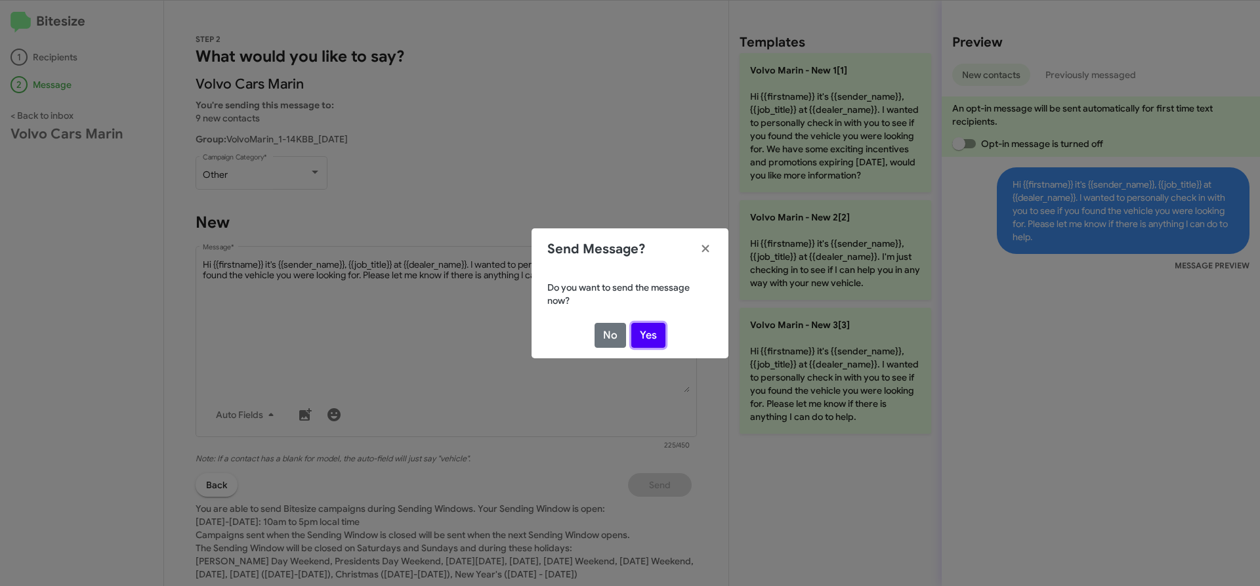
click at [660, 340] on button "Yes" at bounding box center [648, 335] width 34 height 25
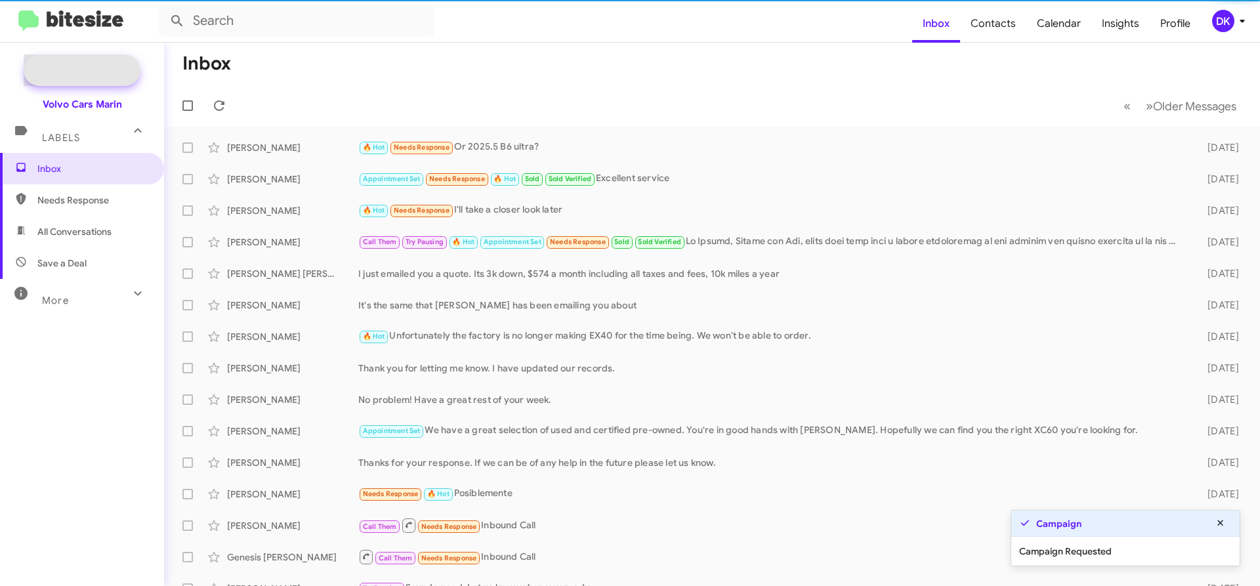
click at [77, 66] on span "New Campaign" at bounding box center [96, 70] width 67 height 13
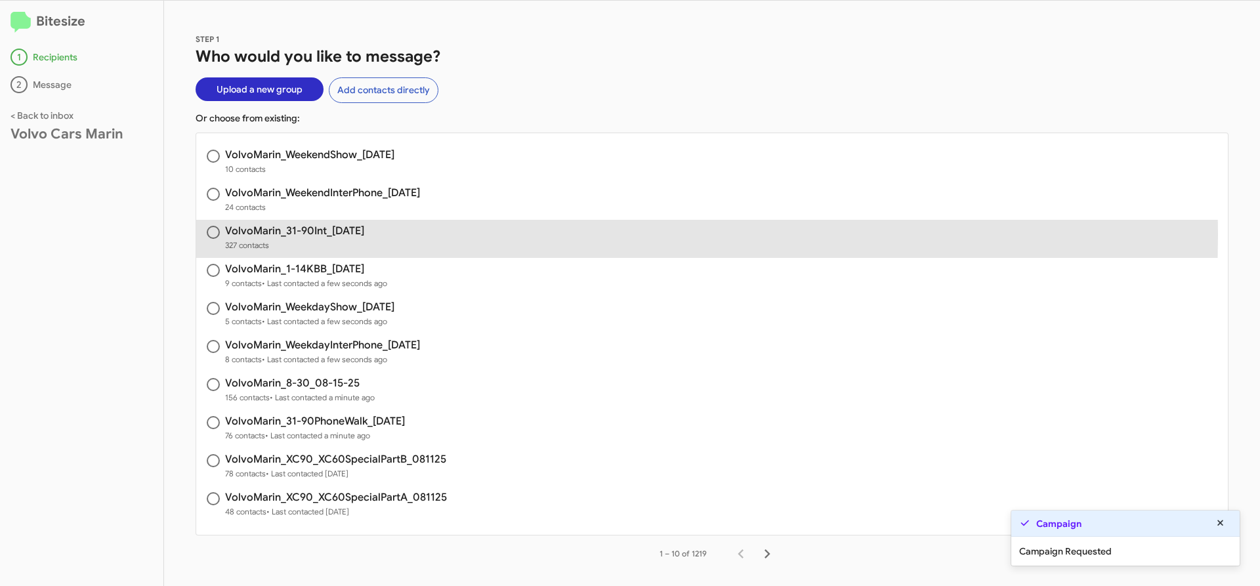
click at [303, 234] on h3 "VolvoMarin_31-90Int_[DATE]" at bounding box center [294, 231] width 139 height 11
radio input "true"
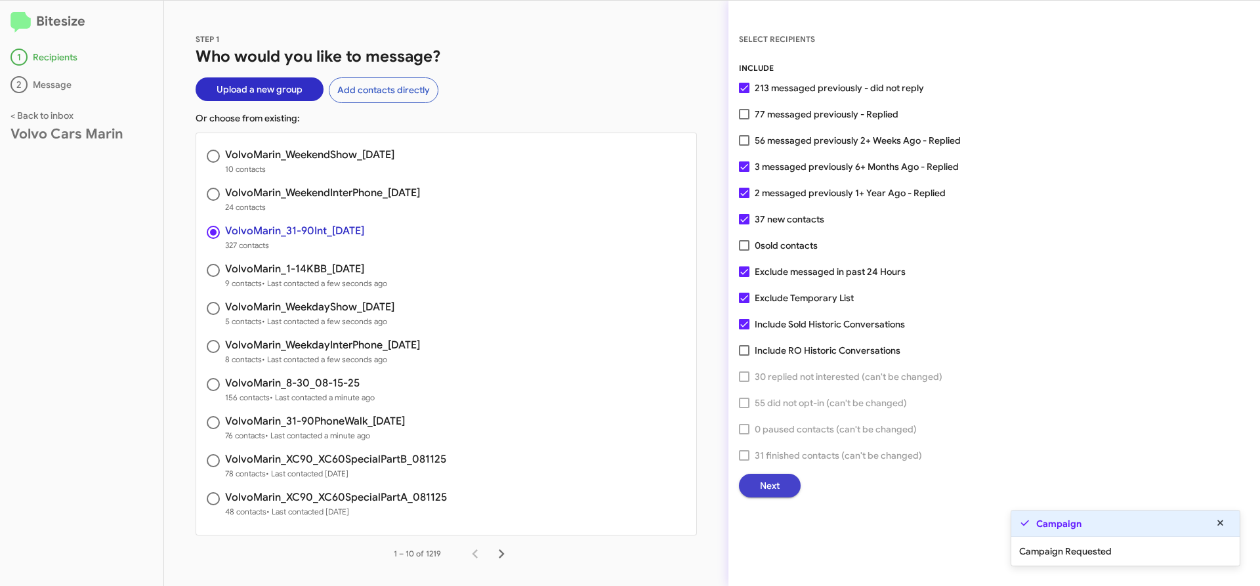
click at [776, 486] on span "Next" at bounding box center [770, 486] width 20 height 24
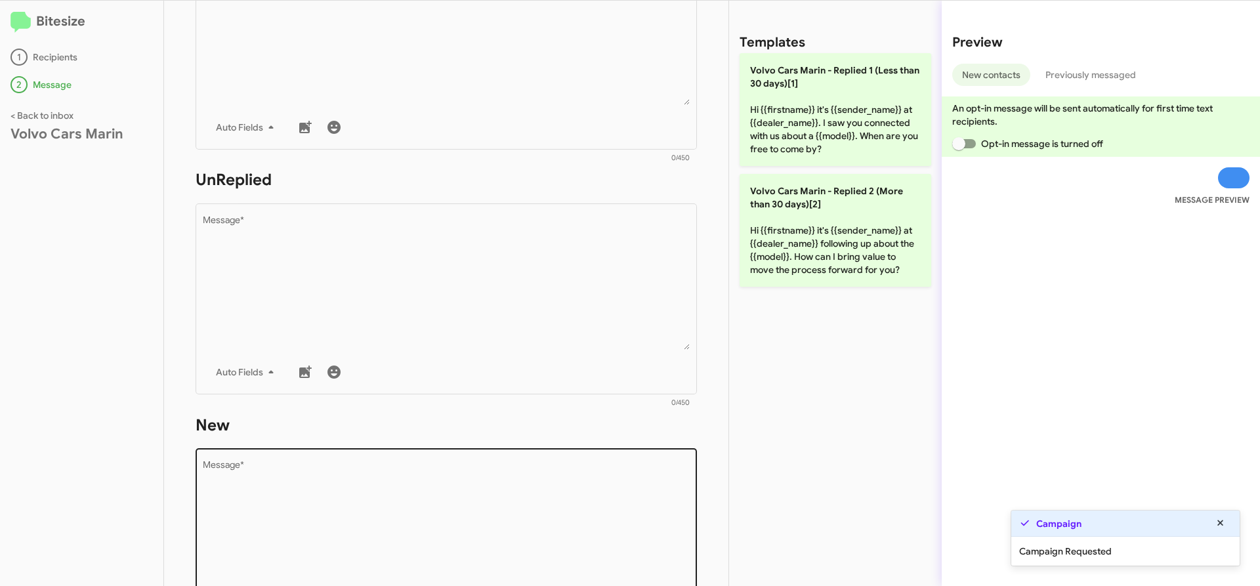
scroll to position [328, 0]
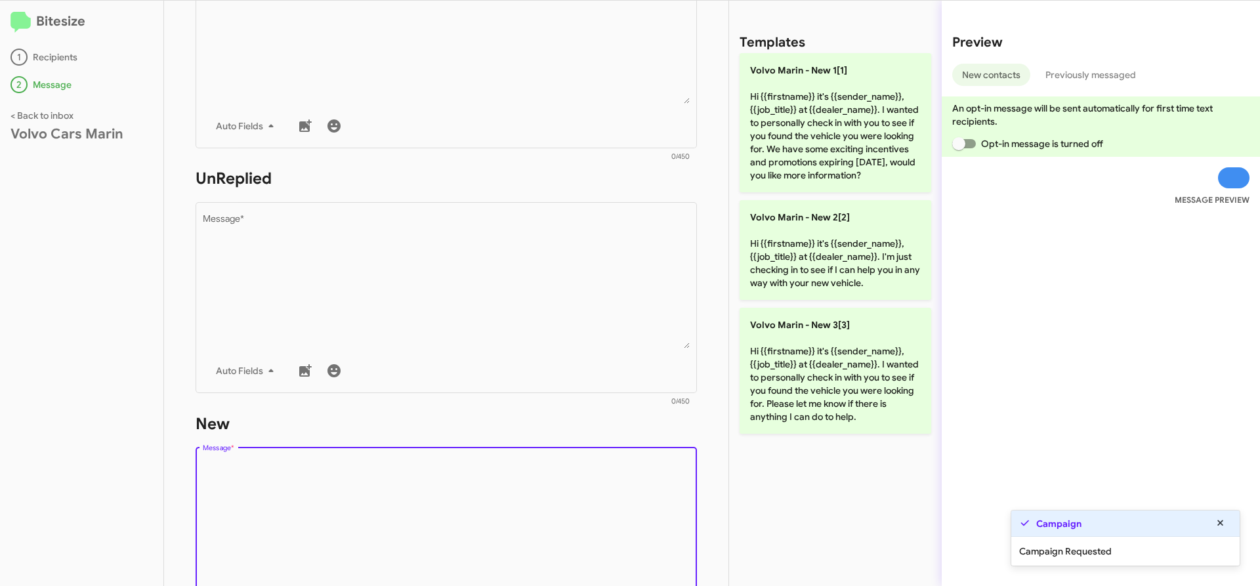
click at [364, 499] on textarea "Message *" at bounding box center [447, 527] width 488 height 134
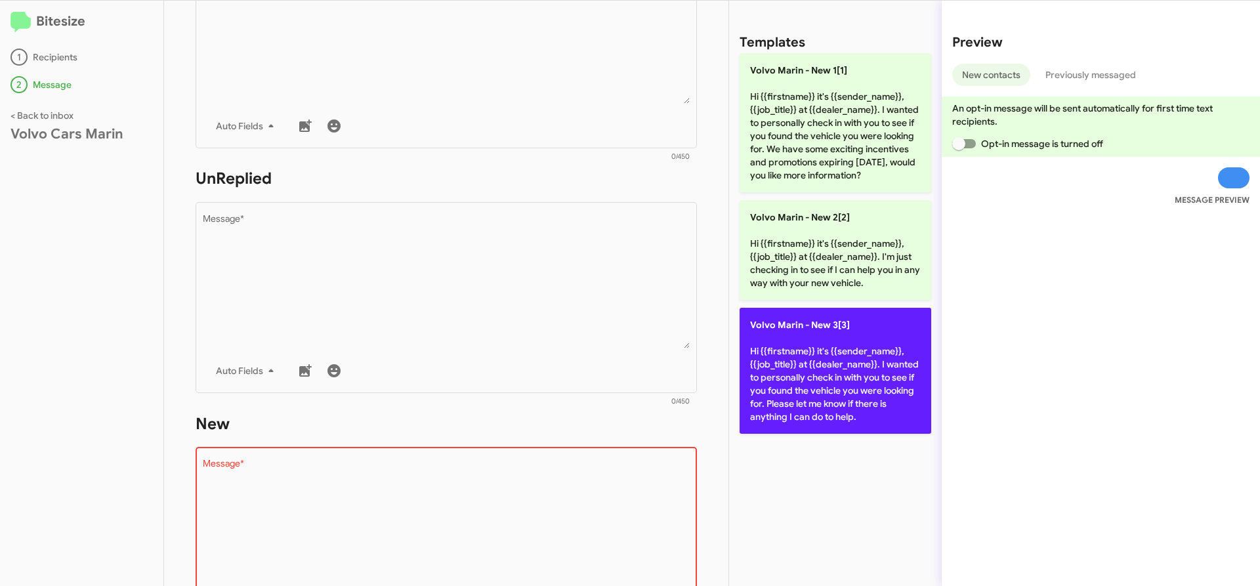
click at [831, 343] on p "Volvo [PERSON_NAME] - New 3[3] Hi {{firstname}} it's {{sender_name}}, {{job_tit…" at bounding box center [836, 371] width 192 height 126
type textarea "Hi {{firstname}} it's {{sender_name}}, {{job_title}} at {{dealer_name}}. I want…"
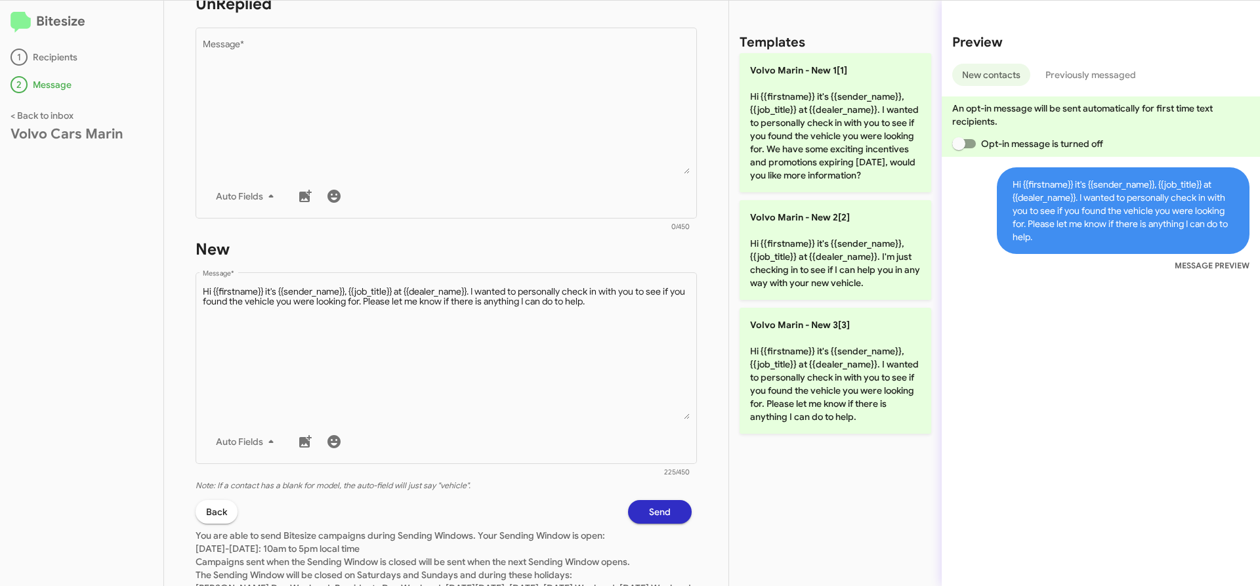
scroll to position [525, 0]
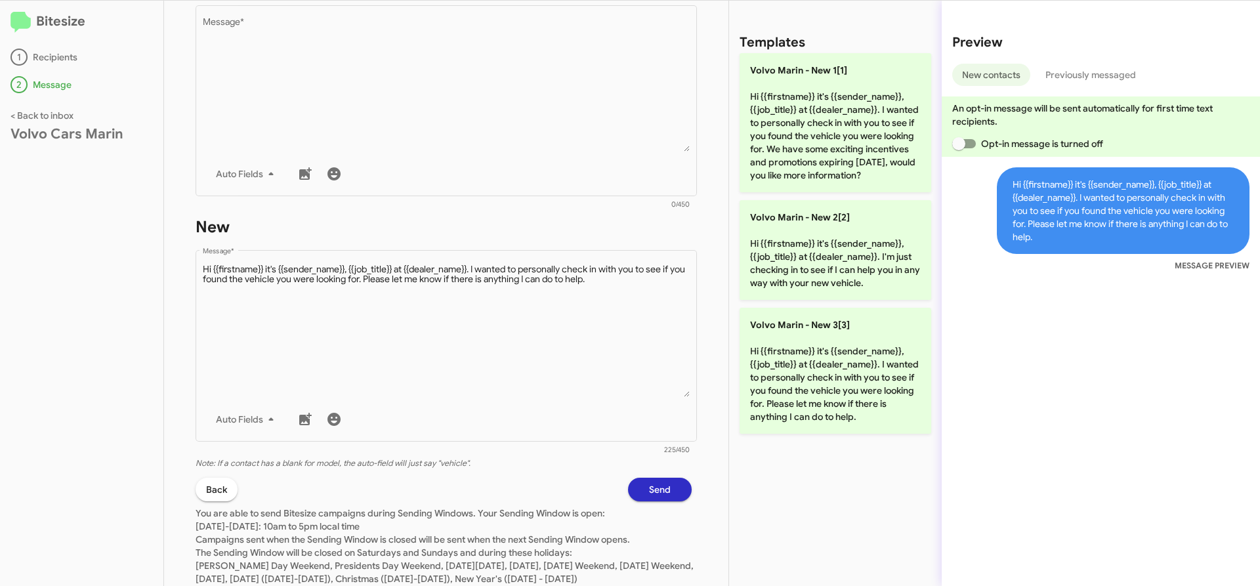
click at [664, 484] on button "Send" at bounding box center [660, 490] width 64 height 24
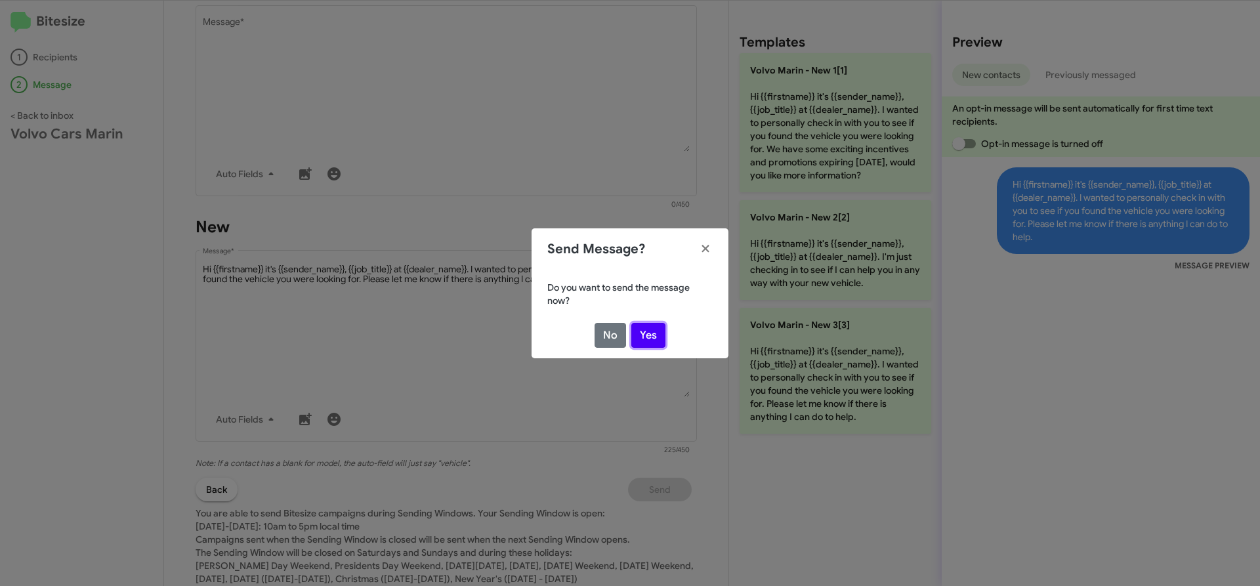
click at [656, 331] on button "Yes" at bounding box center [648, 335] width 34 height 25
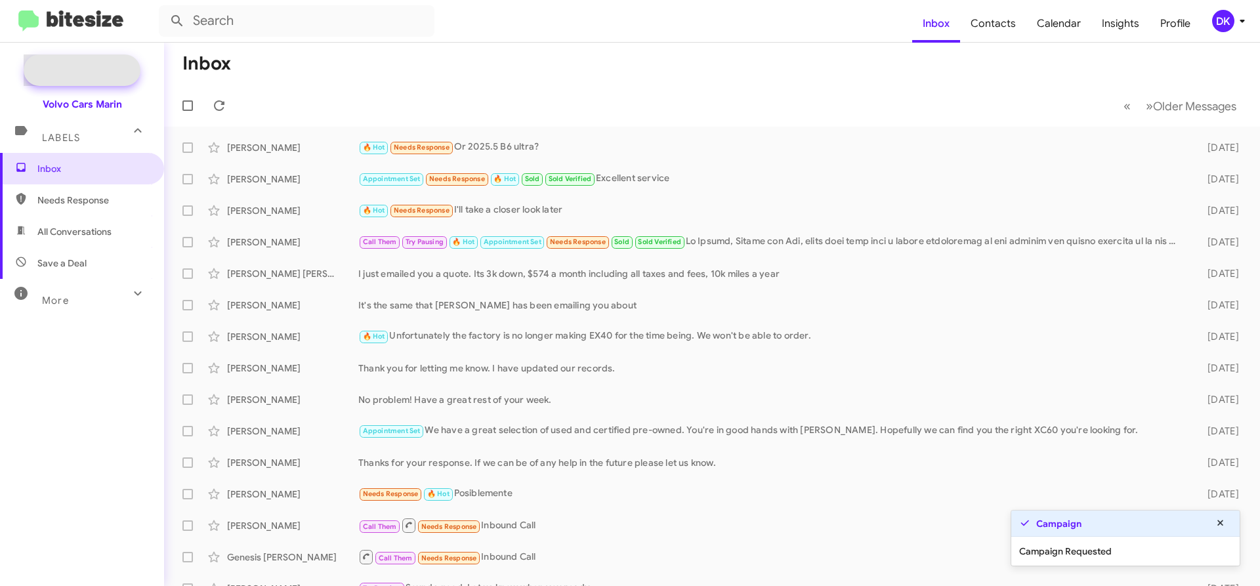
click at [100, 61] on span "New Campaign" at bounding box center [82, 70] width 117 height 32
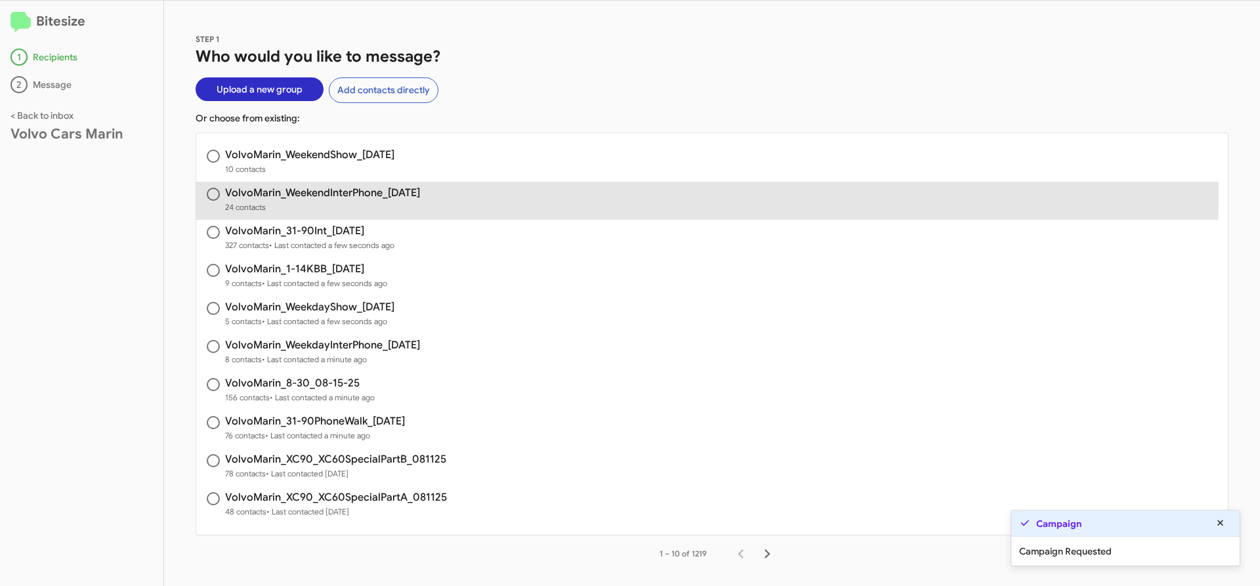
click at [348, 194] on h3 "VolvoMarin_WeekendInterPhone_[DATE]" at bounding box center [322, 193] width 195 height 11
radio input "true"
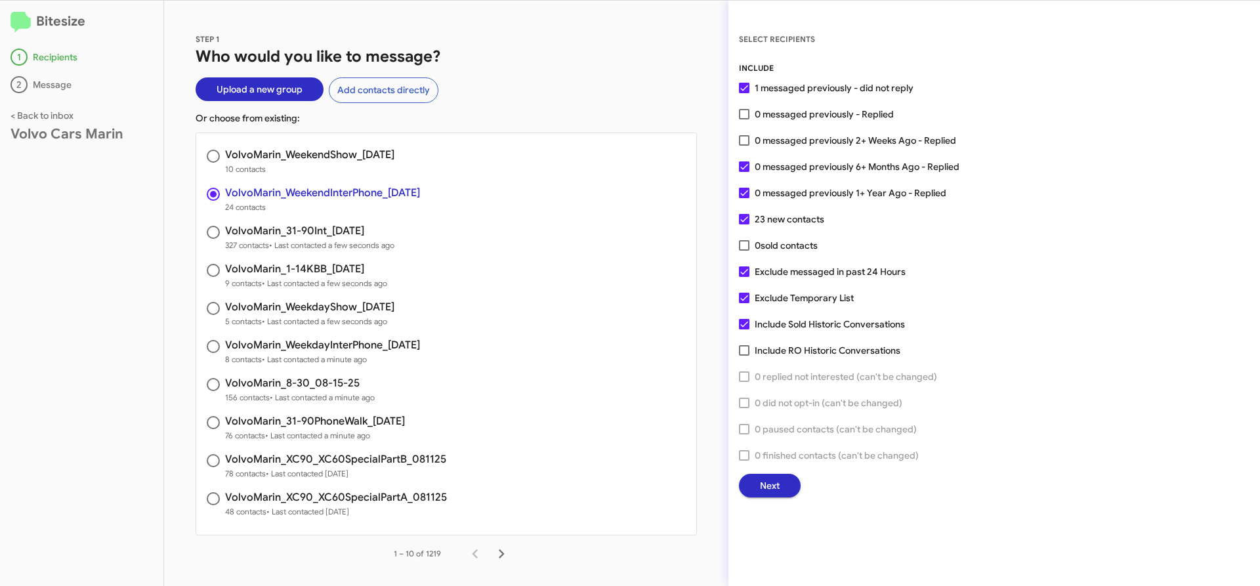
click at [776, 485] on span "Next" at bounding box center [770, 486] width 20 height 24
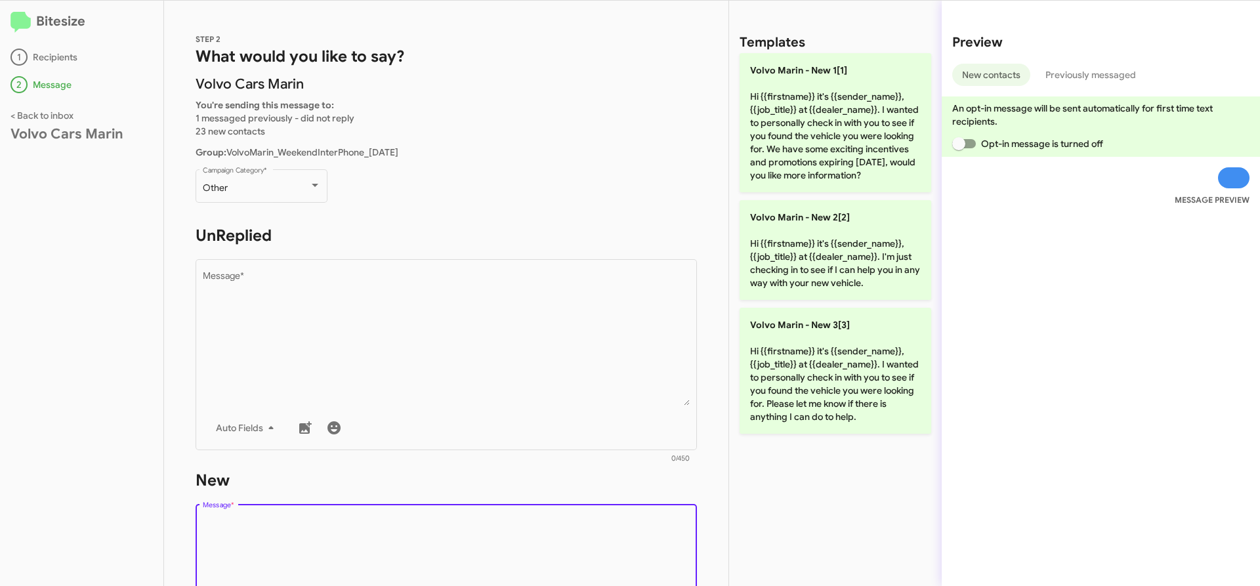
click at [355, 525] on textarea "Message *" at bounding box center [447, 583] width 488 height 134
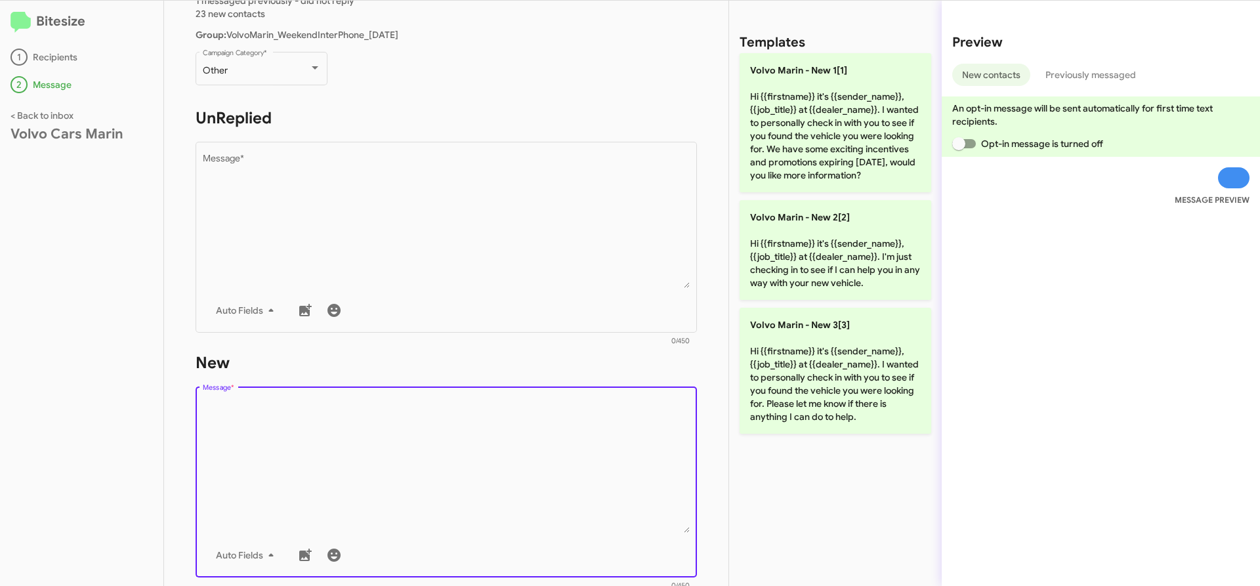
scroll to position [131, 0]
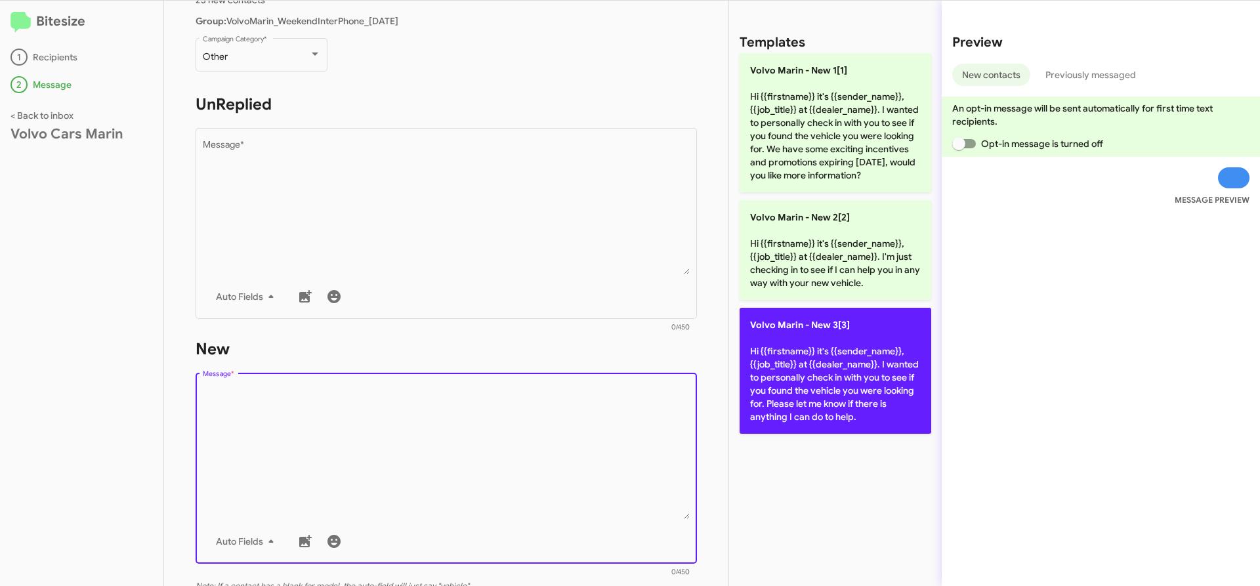
click at [763, 373] on p "Volvo [PERSON_NAME] - New 3[3] Hi {{firstname}} it's {{sender_name}}, {{job_tit…" at bounding box center [836, 371] width 192 height 126
type textarea "Hi {{firstname}} it's {{sender_name}}, {{job_title}} at {{dealer_name}}. I want…"
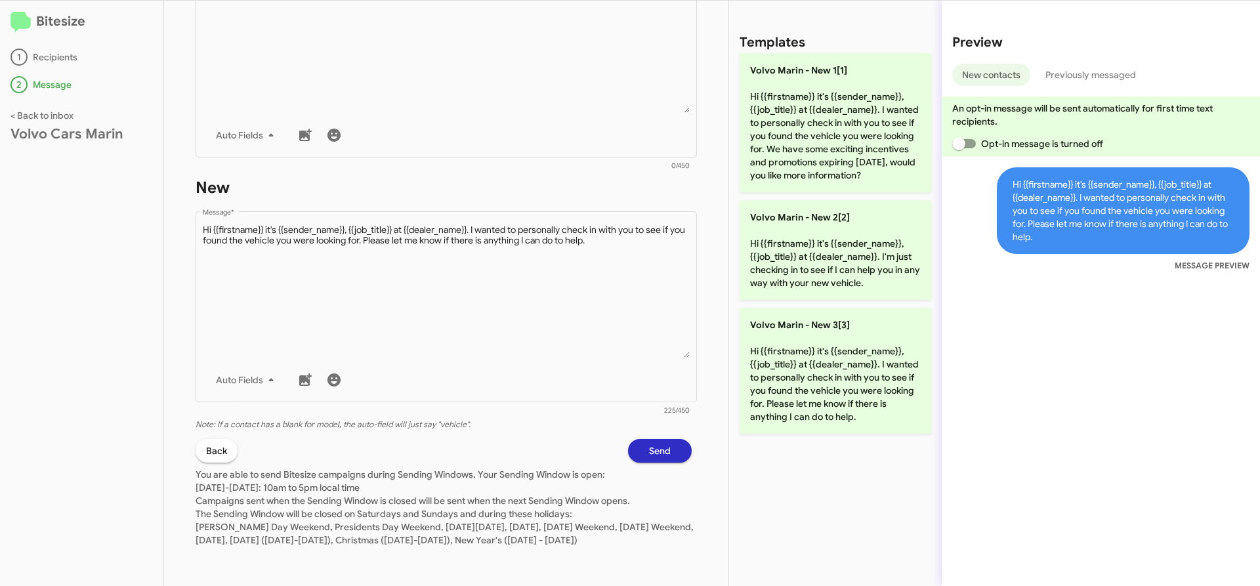
scroll to position [306, 0]
click at [652, 446] on span "Send" at bounding box center [660, 451] width 22 height 24
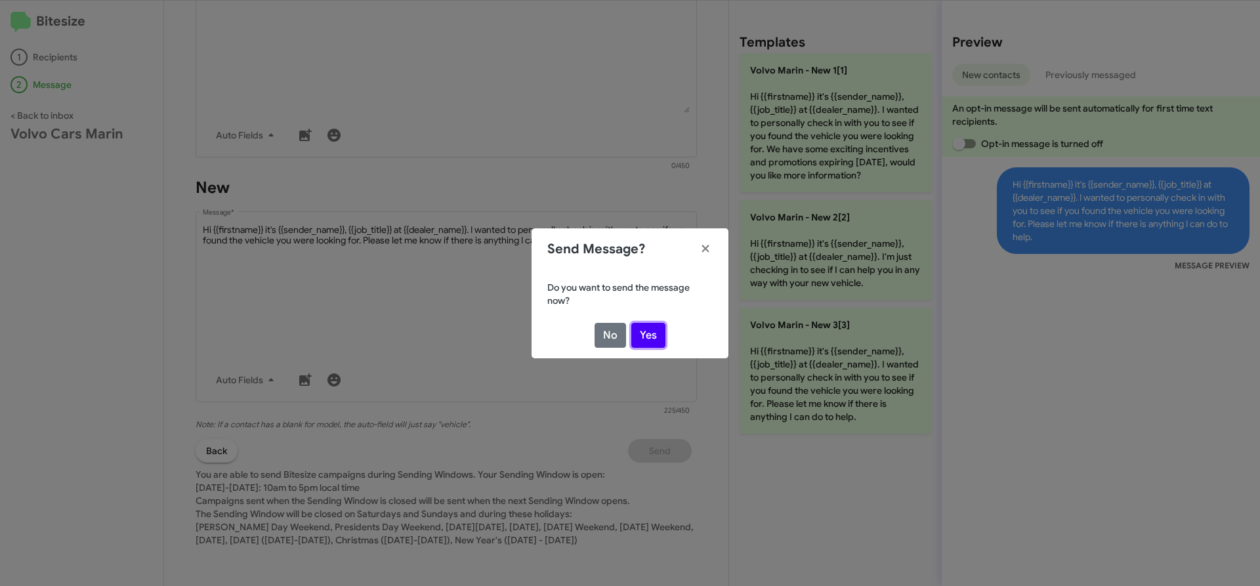
click at [654, 339] on button "Yes" at bounding box center [648, 335] width 34 height 25
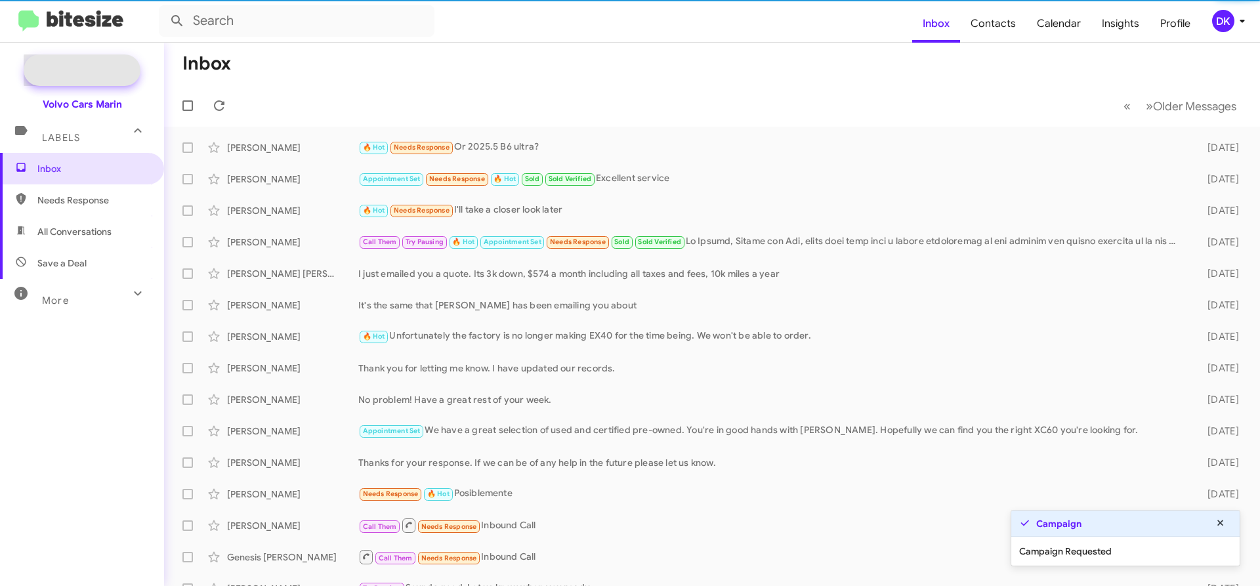
click at [100, 70] on span "New Campaign" at bounding box center [96, 70] width 67 height 13
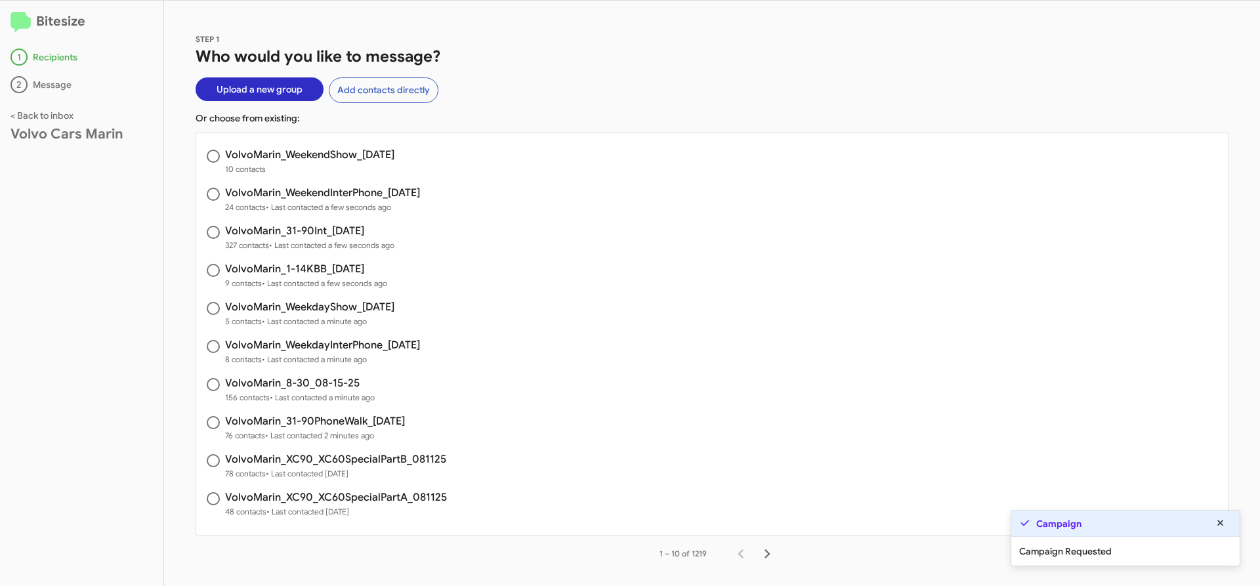
click at [358, 154] on h3 "VolvoMarin_WeekendShow_[DATE]" at bounding box center [309, 155] width 169 height 11
radio input "true"
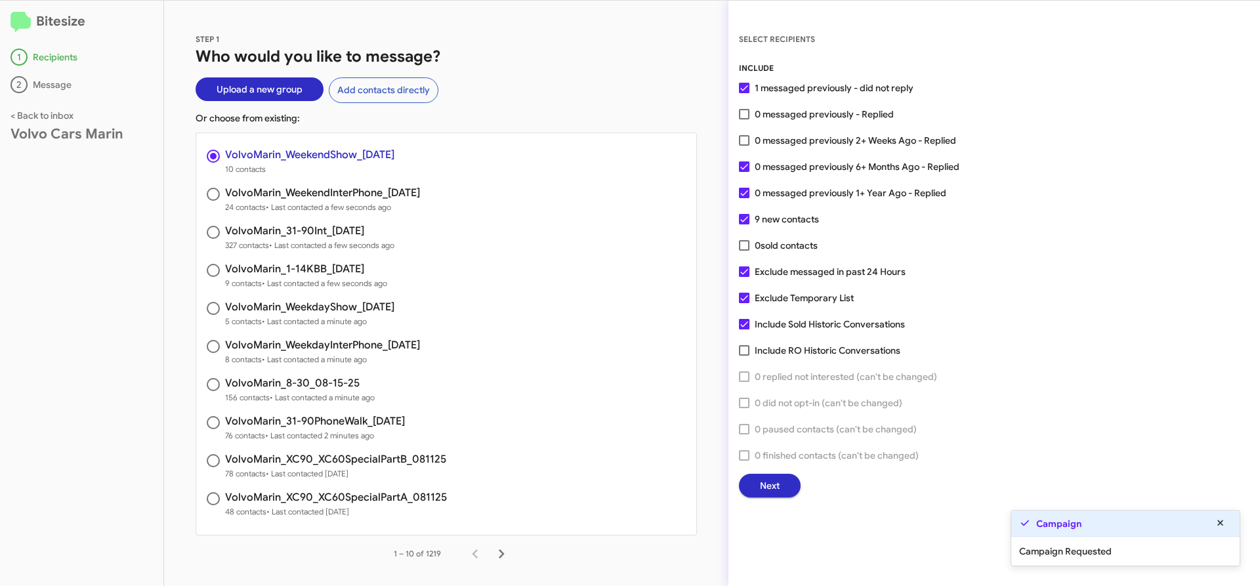
click at [778, 484] on span "Next" at bounding box center [770, 486] width 20 height 24
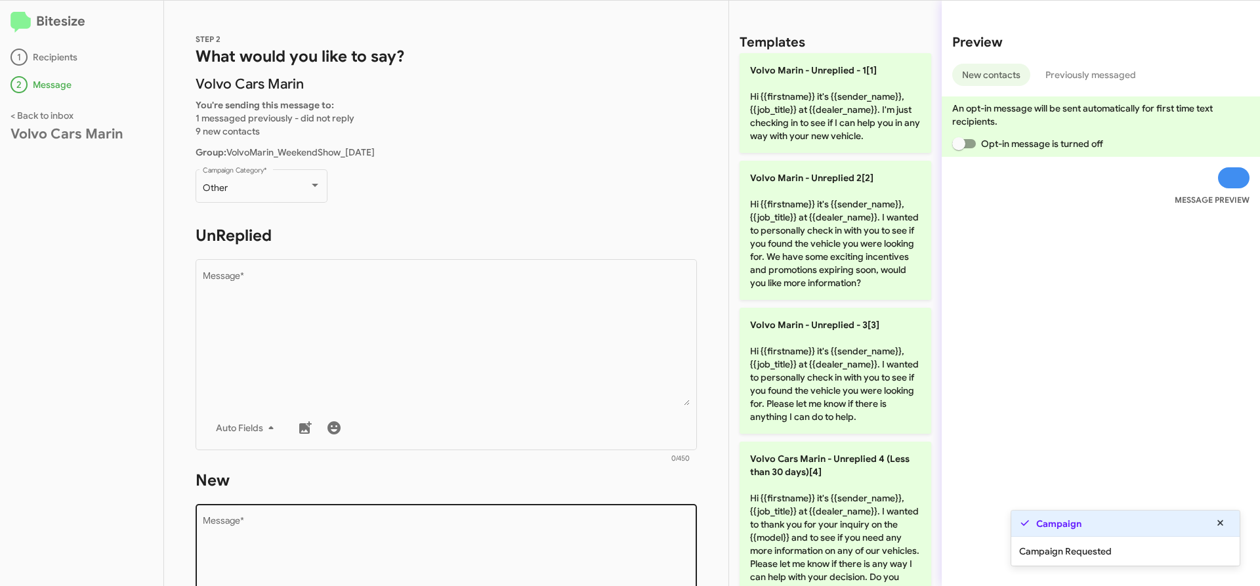
click at [343, 546] on textarea "Message *" at bounding box center [447, 583] width 488 height 134
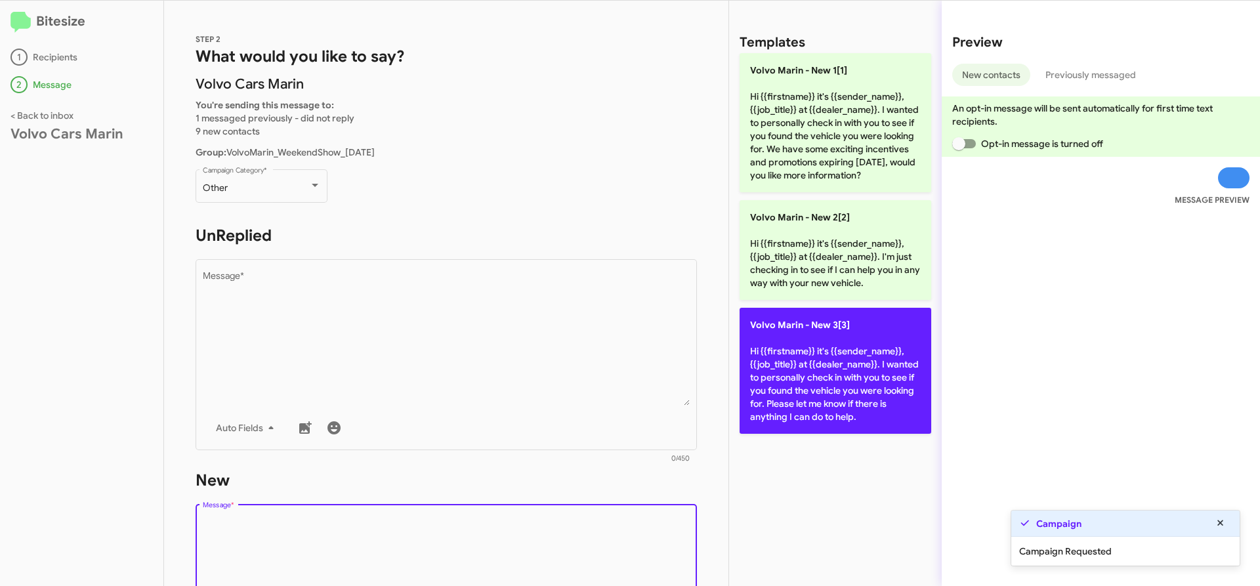
click at [807, 357] on p "Volvo [PERSON_NAME] - New 3[3] Hi {{firstname}} it's {{sender_name}}, {{job_tit…" at bounding box center [836, 371] width 192 height 126
type textarea "Hi {{firstname}} it's {{sender_name}}, {{job_title}} at {{dealer_name}}. I want…"
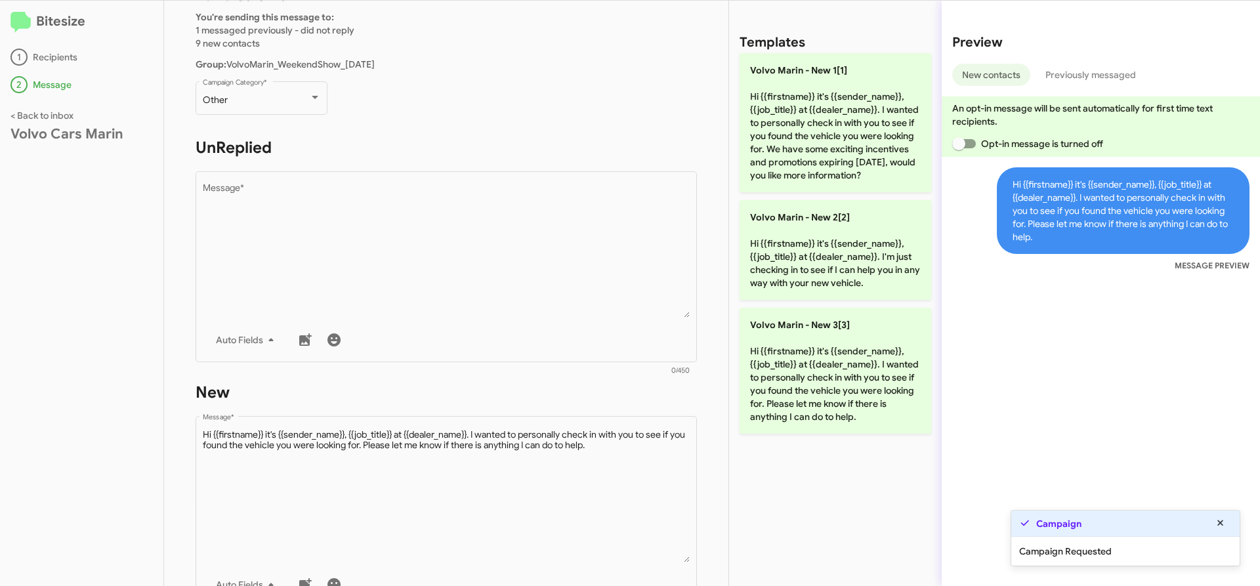
scroll to position [197, 0]
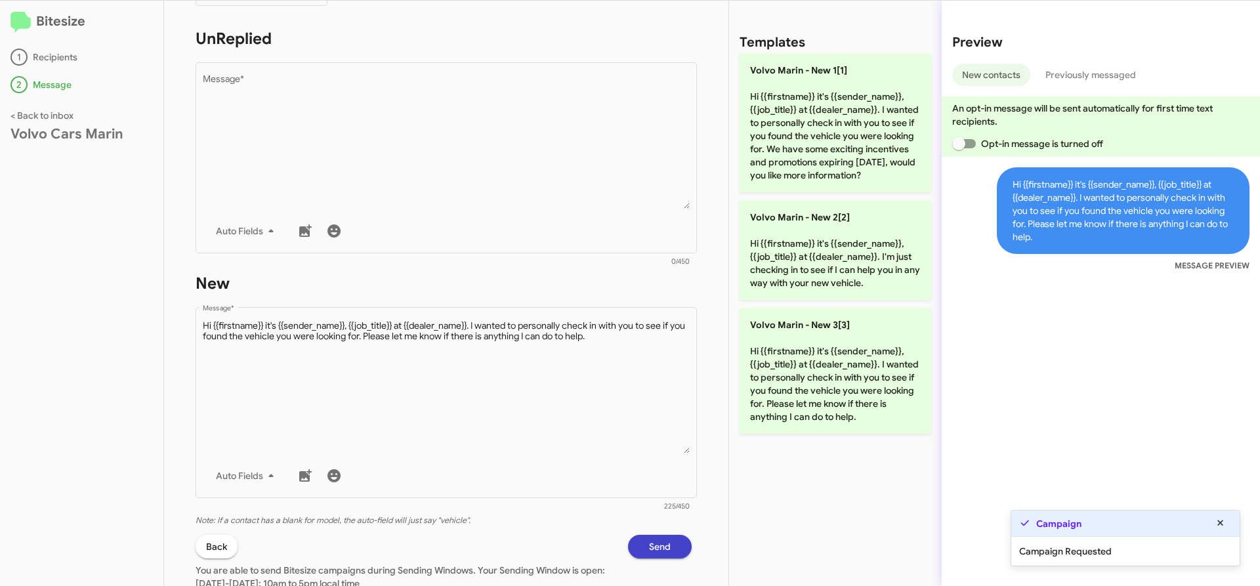
click at [649, 543] on span "Send" at bounding box center [660, 547] width 22 height 24
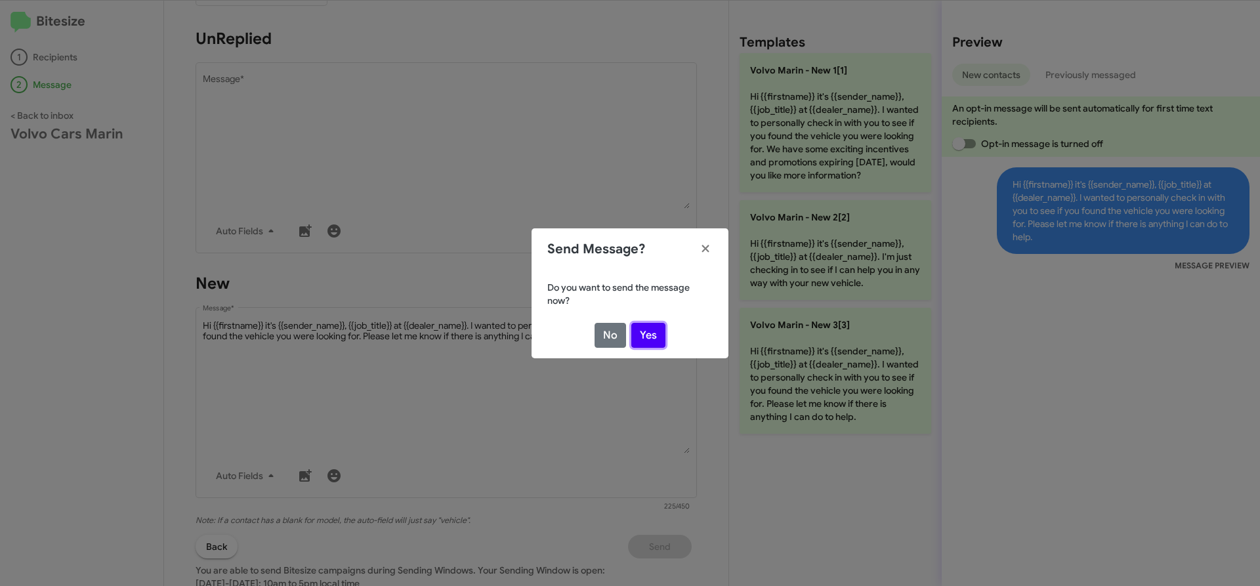
click at [652, 339] on button "Yes" at bounding box center [648, 335] width 34 height 25
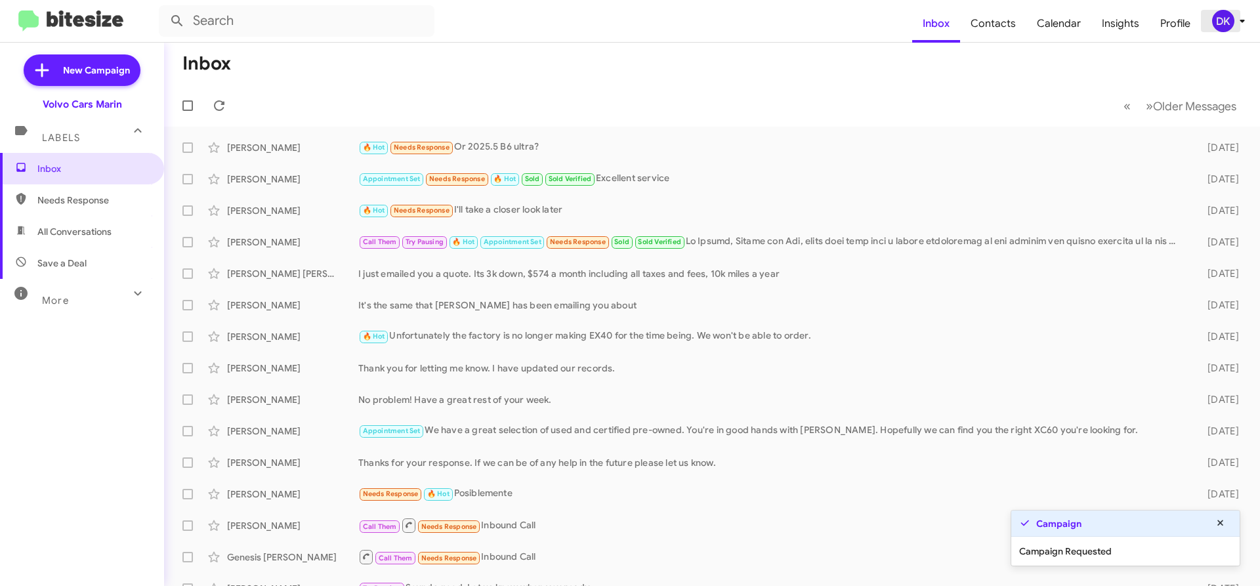
click at [1233, 24] on div "DK" at bounding box center [1223, 21] width 22 height 22
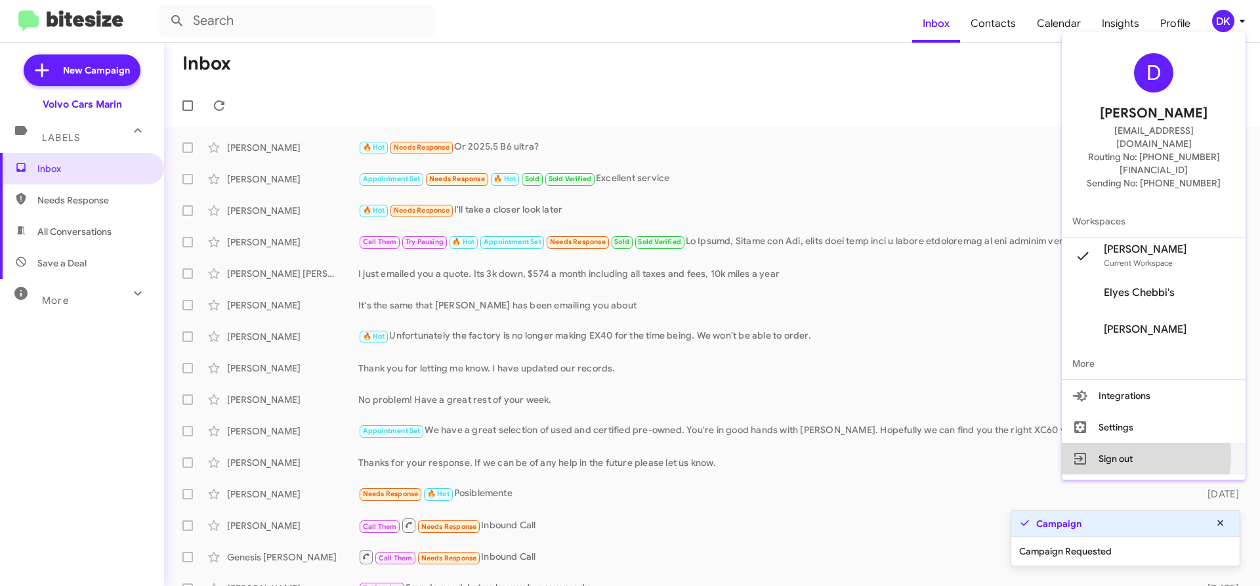
click at [1141, 443] on button "Sign out" at bounding box center [1154, 459] width 184 height 32
